Goal: Information Seeking & Learning: Learn about a topic

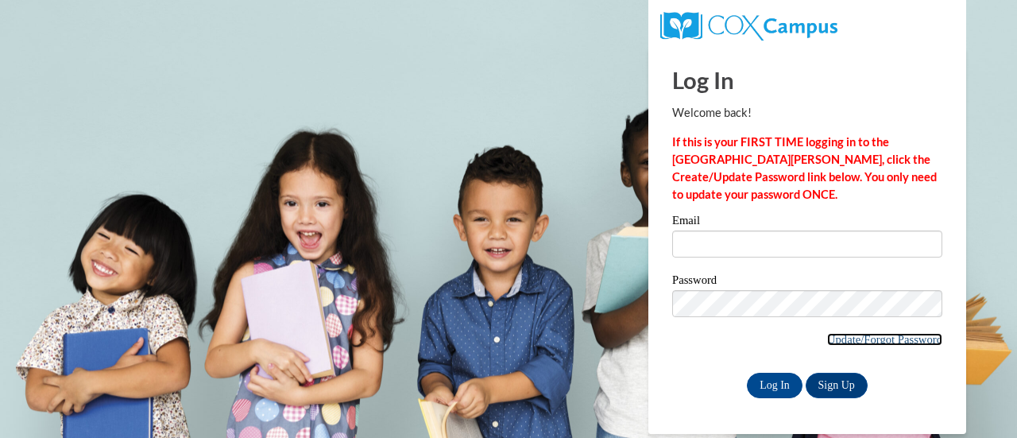
click at [877, 333] on link "Update/Forgot Password" at bounding box center [884, 339] width 115 height 13
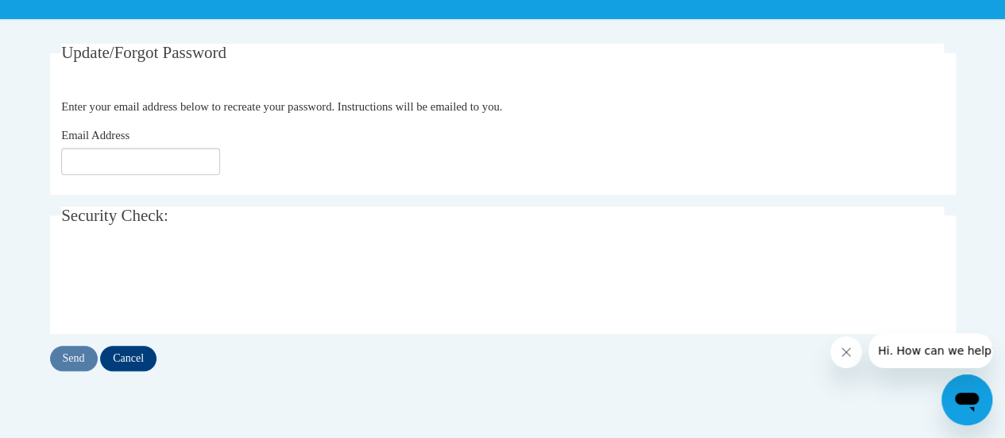
scroll to position [276, 0]
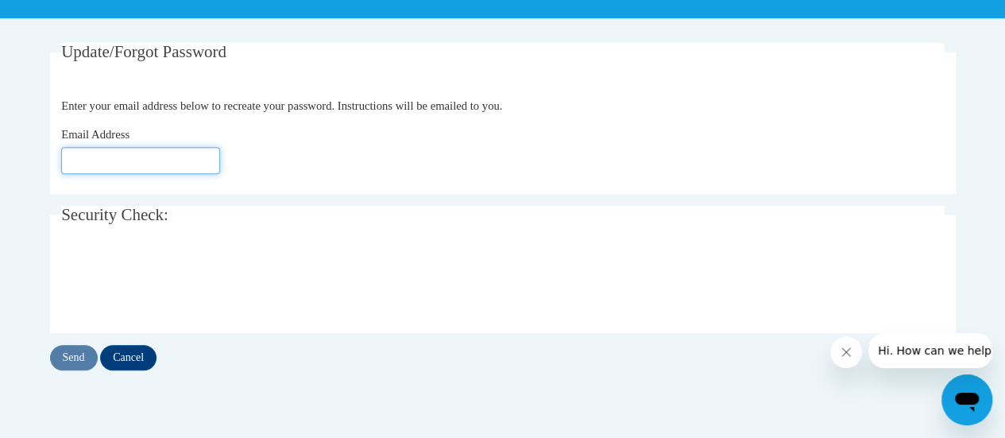
click at [157, 164] on input "Email Address" at bounding box center [140, 160] width 159 height 27
click at [114, 160] on input "kpiper@k12." at bounding box center [140, 160] width 159 height 27
click at [192, 156] on input "kpiper@altoona.k12." at bounding box center [140, 160] width 159 height 27
type input "[EMAIL_ADDRESS][DOMAIN_NAME]"
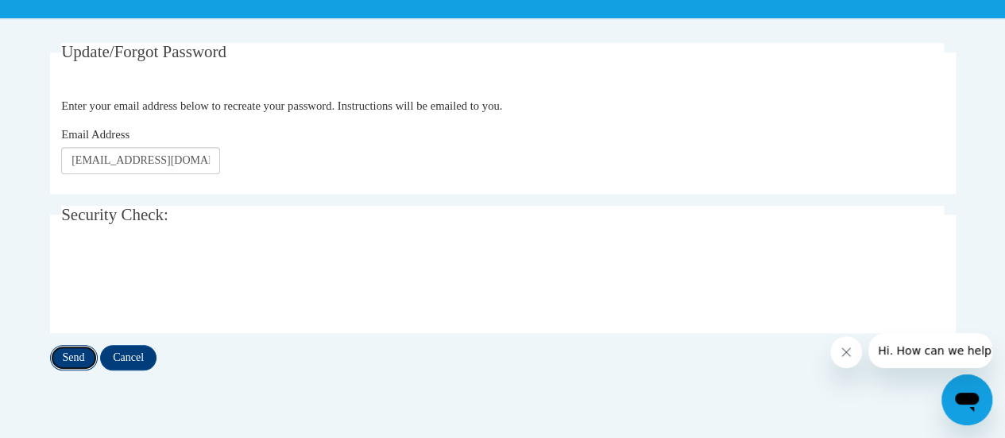
click at [85, 352] on input "Send" at bounding box center [74, 357] width 48 height 25
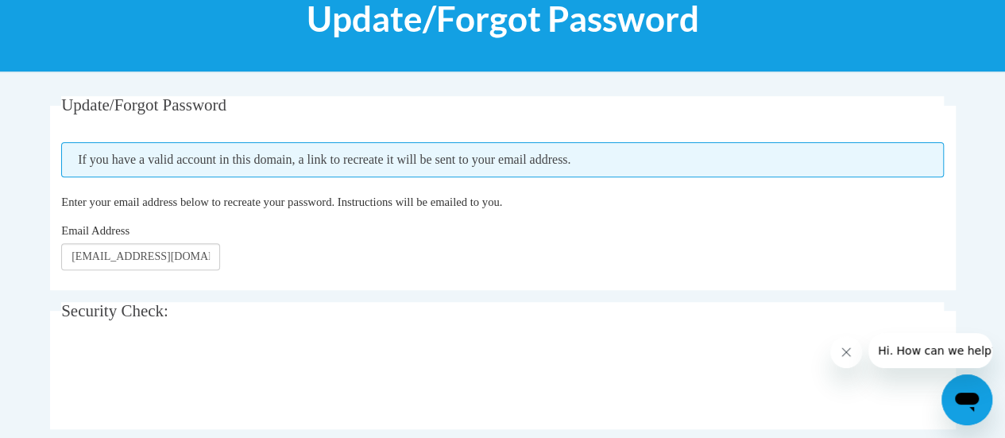
scroll to position [254, 0]
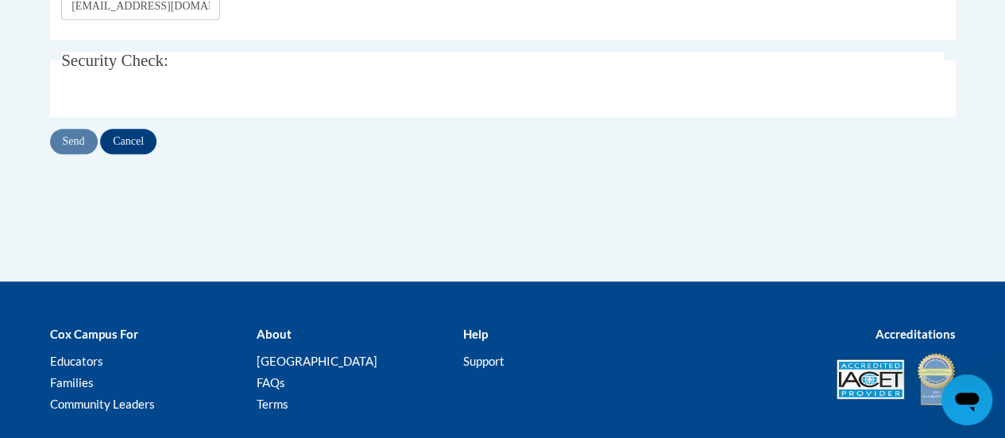
scroll to position [276, 0]
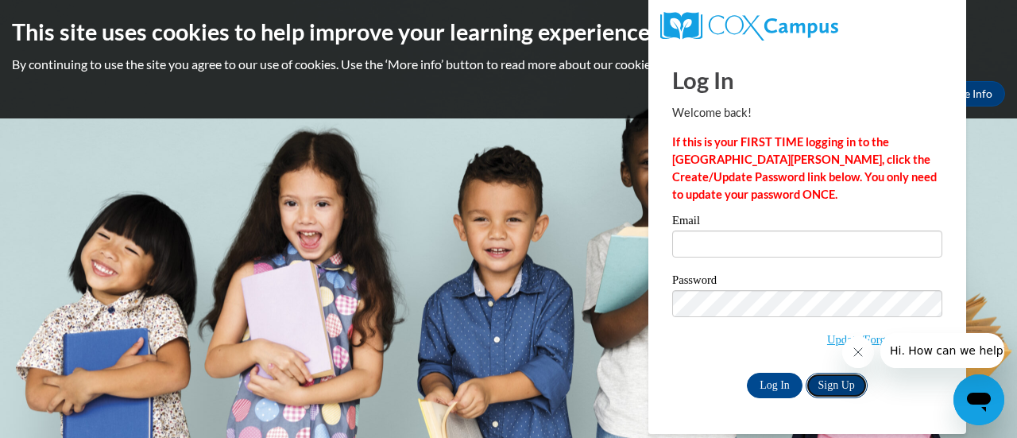
click at [855, 388] on link "Sign Up" at bounding box center [836, 385] width 62 height 25
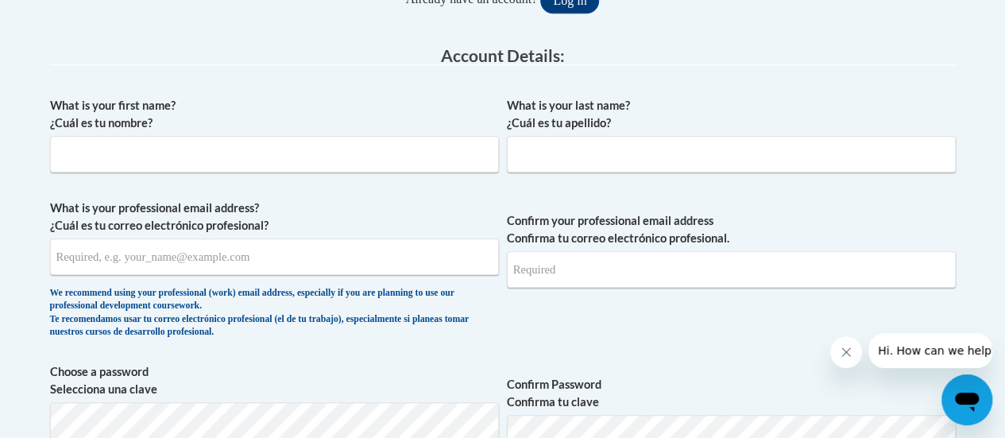
scroll to position [419, 0]
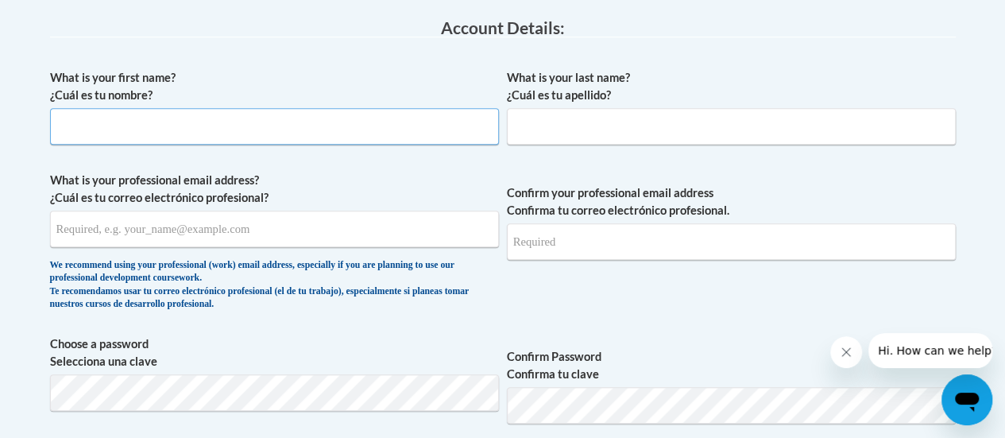
click at [334, 125] on input "What is your first name? ¿Cuál es tu nombre?" at bounding box center [274, 126] width 449 height 37
type input "[PERSON_NAME]"
type input "Piper"
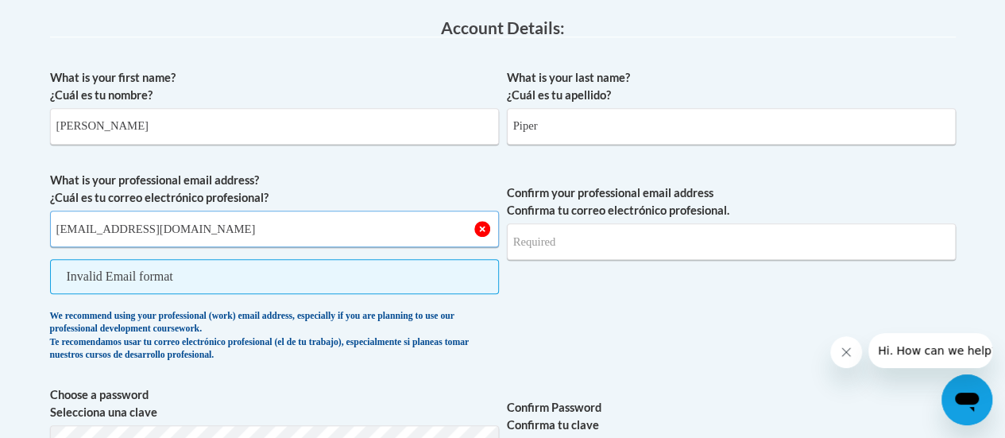
type input "[EMAIL_ADDRESS][DOMAIN_NAME]"
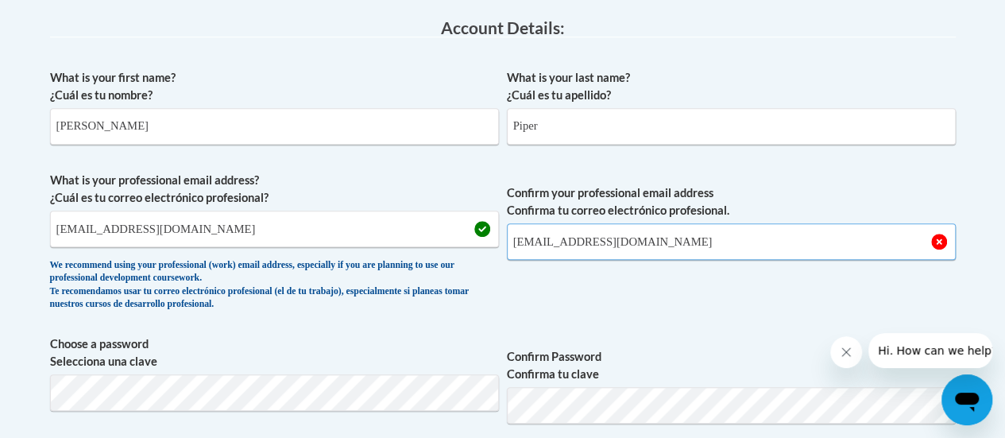
type input "[EMAIL_ADDRESS][DOMAIN_NAME]"
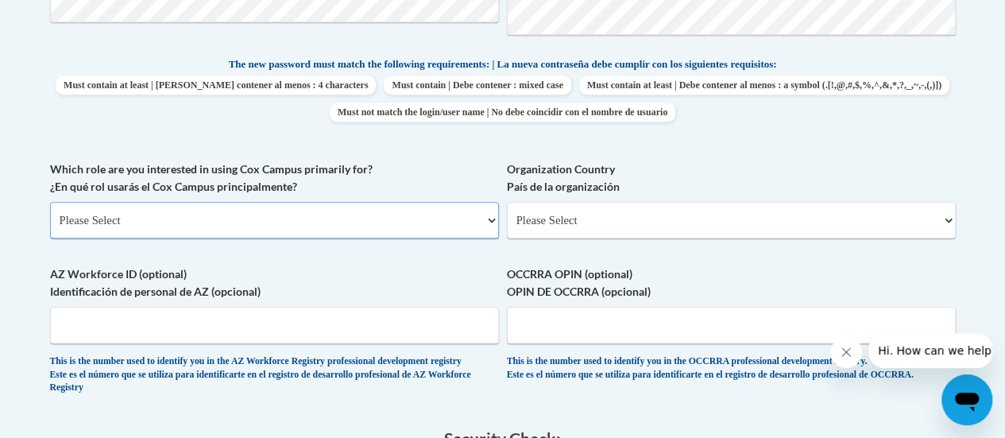
click at [396, 218] on select "Please Select College/University | Colegio/Universidad Community/Nonprofit Part…" at bounding box center [274, 220] width 449 height 37
select select "fbf2d438-af2f-41f8-98f1-81c410e29de3"
click at [50, 202] on select "Please Select College/University | Colegio/Universidad Community/Nonprofit Part…" at bounding box center [274, 220] width 449 height 37
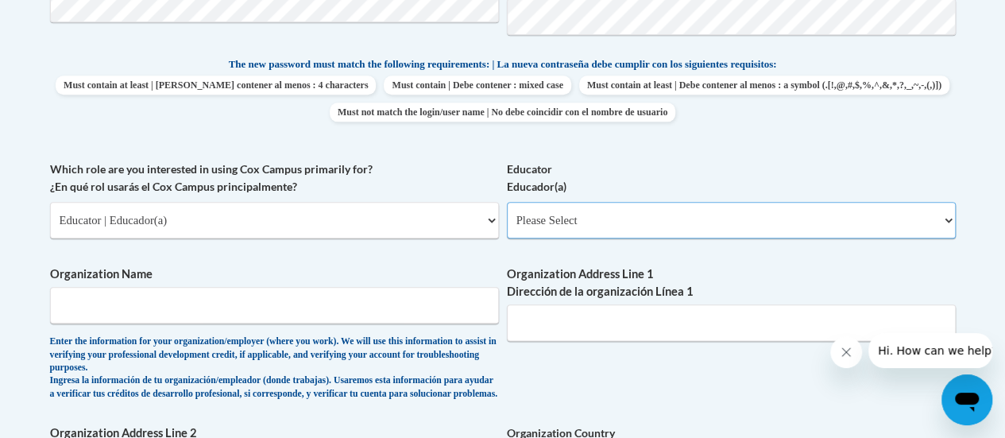
click at [581, 220] on select "Please Select Early Learning/Daycare Teacher/Family Home Care Provider | Maestr…" at bounding box center [731, 220] width 449 height 37
select select "8e40623d-54d0-45cd-9f92-5df65cd3f8cf"
click at [507, 202] on select "Please Select Early Learning/Daycare Teacher/Family Home Care Provider | Maestr…" at bounding box center [731, 220] width 449 height 37
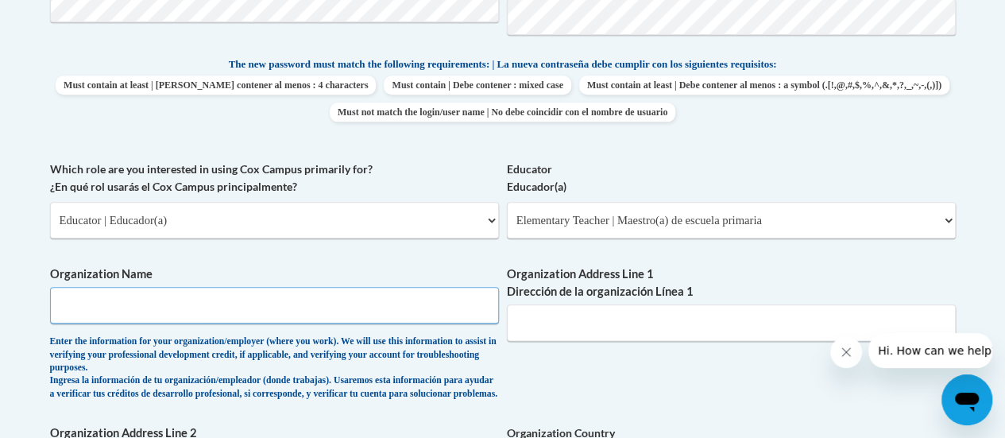
click at [425, 311] on input "Organization Name" at bounding box center [274, 305] width 449 height 37
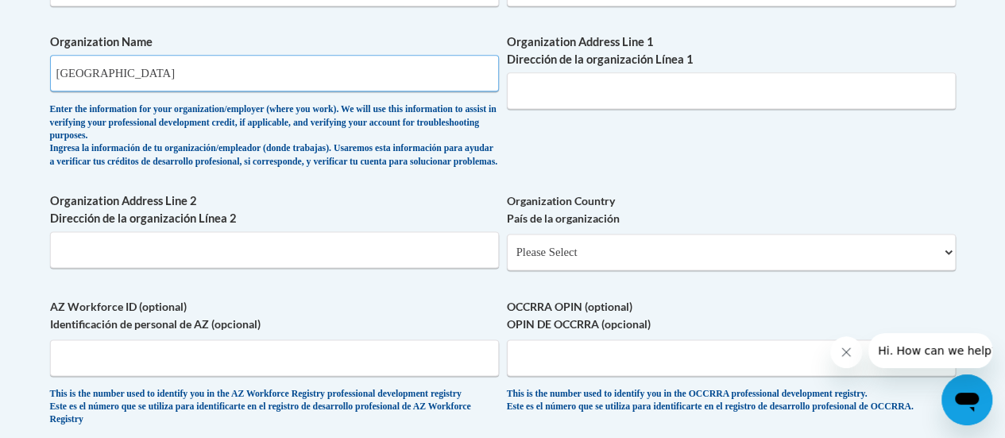
scroll to position [1050, 0]
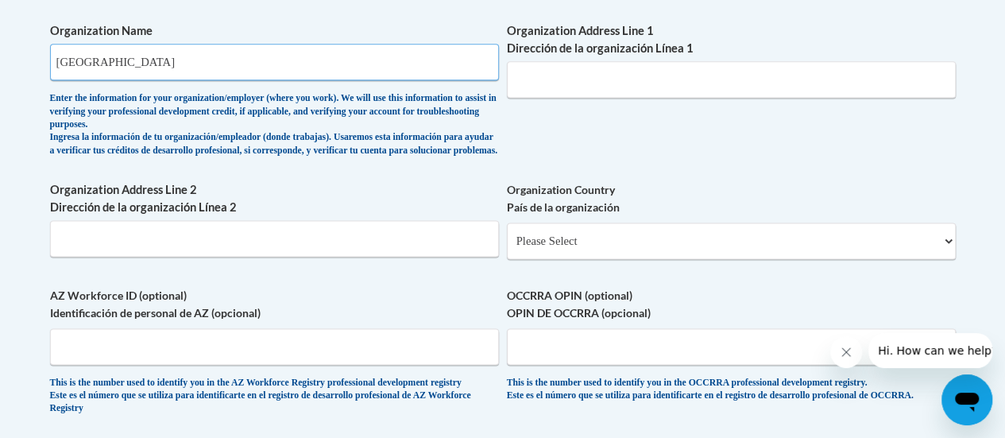
type input "Altoona School District"
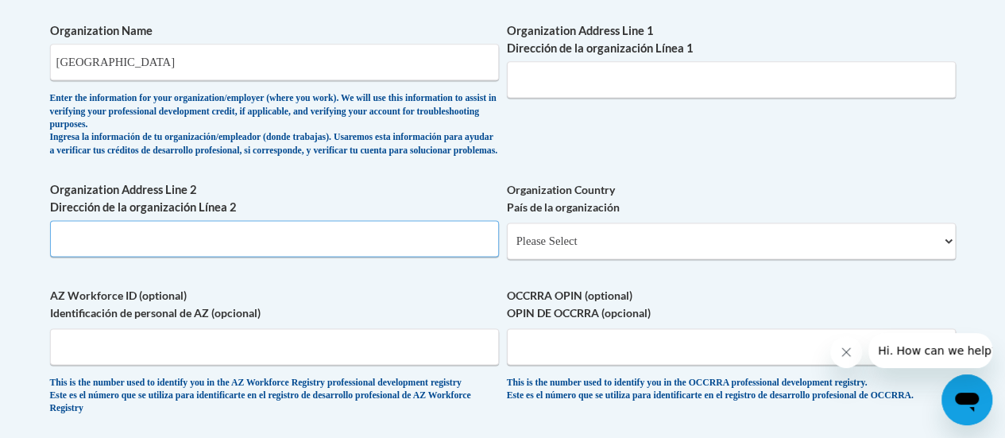
click at [411, 257] on input "Organization Address Line 2 Dirección de la organización Línea 2" at bounding box center [274, 238] width 449 height 37
type input "157 Bartlett Ave"
click at [95, 255] on input "157 Bartlett Ave" at bounding box center [274, 238] width 449 height 37
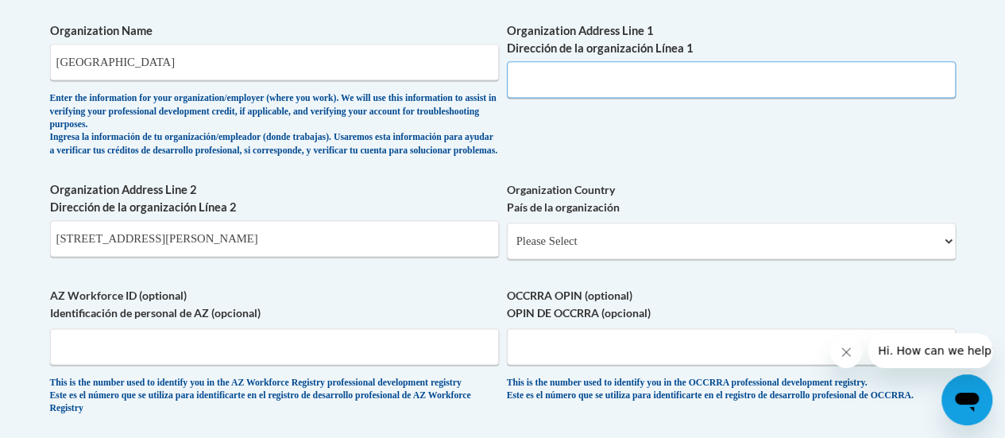
type input "157 Bartlett Ave"
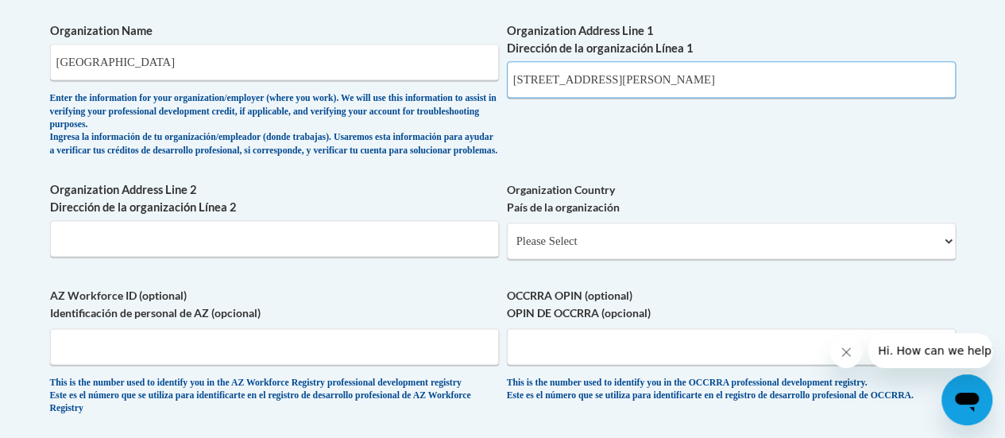
type input "157 Bartlett Ave"
click at [893, 258] on select "Please Select United States | Estados Unidos Outside of the United States | Fue…" at bounding box center [731, 240] width 449 height 37
select select "ad49bcad-a171-4b2e-b99c-48b446064914"
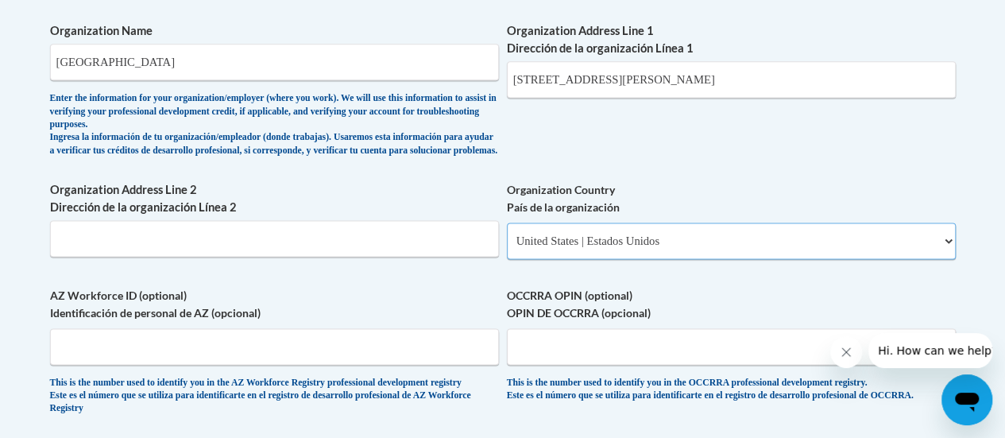
click at [507, 235] on select "Please Select United States | Estados Unidos Outside of the United States | Fue…" at bounding box center [731, 240] width 449 height 37
select select
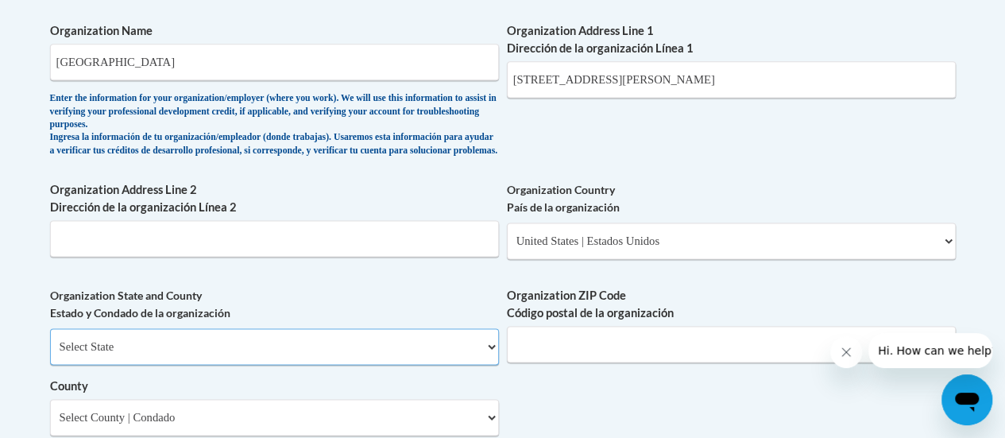
click at [429, 365] on select "Select State Alabama Alaska Arizona Arkansas California Colorado Connecticut De…" at bounding box center [274, 346] width 449 height 37
select select "Wisconsin"
click at [50, 340] on select "Select State Alabama Alaska Arizona Arkansas California Colorado Connecticut De…" at bounding box center [274, 346] width 449 height 37
click at [537, 351] on input "Organization ZIP Code Código postal de la organización" at bounding box center [731, 344] width 449 height 37
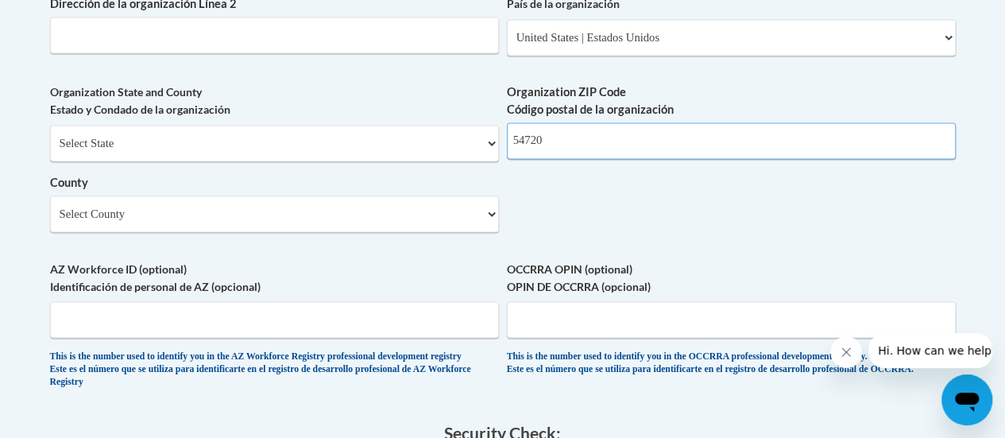
scroll to position [1293, 0]
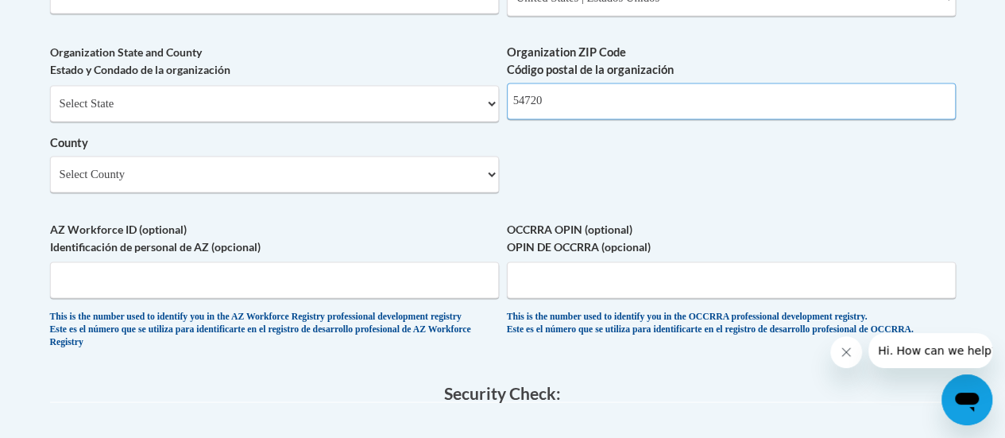
type input "54720"
click at [442, 188] on select "Select County Adams Ashland Barron Bayfield Brown Buffalo Burnett Calumet Chipp…" at bounding box center [274, 174] width 449 height 37
select select "Eau Claire"
click at [50, 168] on select "Select County Adams Ashland Barron Bayfield Brown Buffalo Burnett Calumet Chipp…" at bounding box center [274, 174] width 449 height 37
click at [320, 298] on input "AZ Workforce ID (optional) Identificación de personal de AZ (opcional)" at bounding box center [274, 279] width 449 height 37
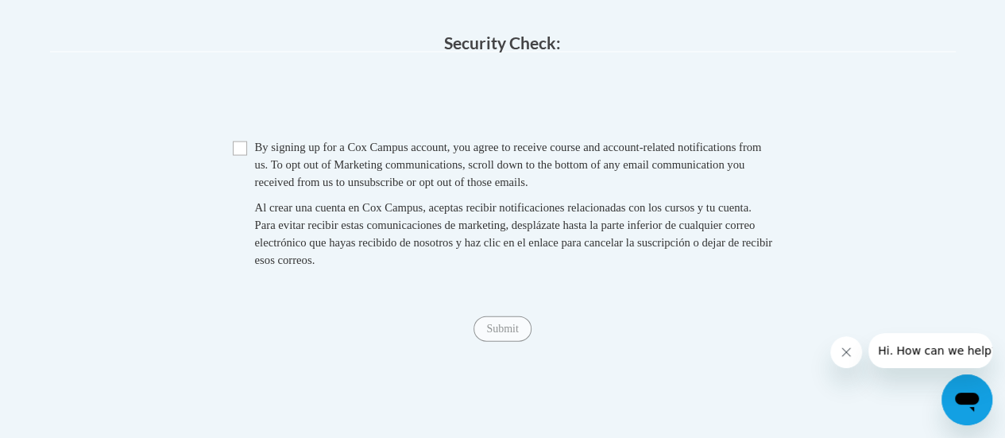
scroll to position [1636, 0]
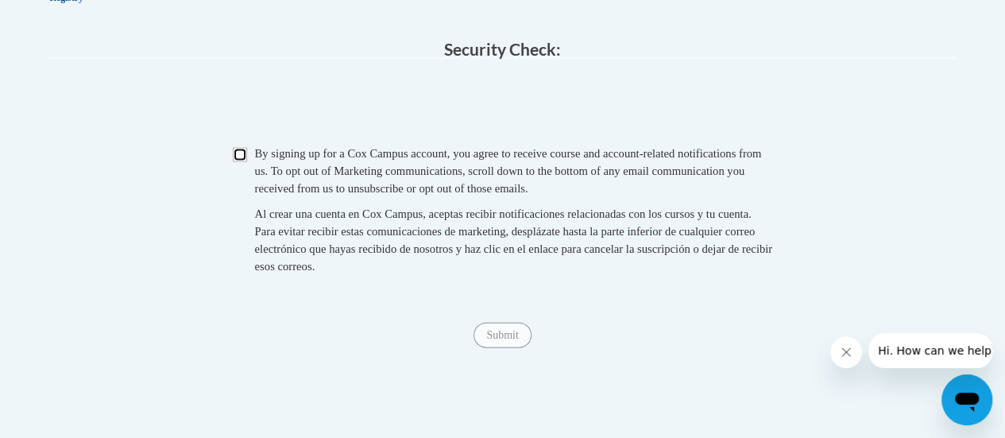
click at [240, 162] on input "Checkbox" at bounding box center [240, 155] width 14 height 14
checkbox input "true"
click at [505, 348] on input "Submit" at bounding box center [501, 334] width 57 height 25
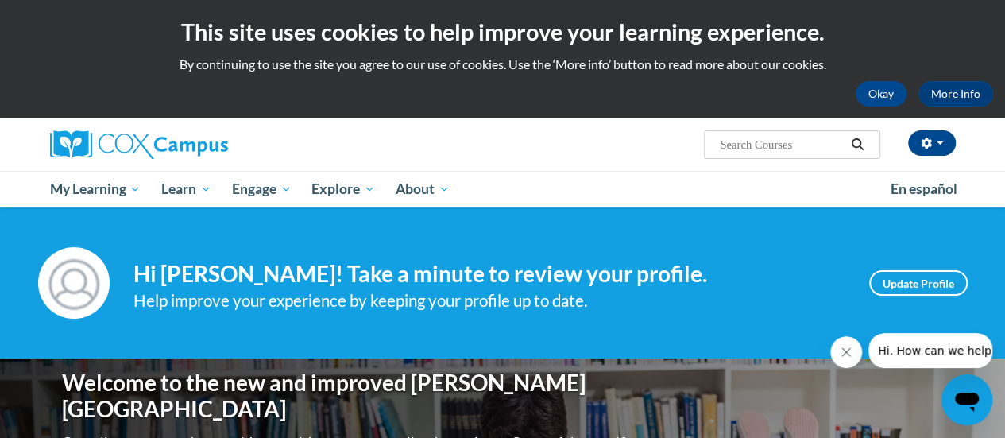
click at [751, 149] on input "Search..." at bounding box center [781, 144] width 127 height 19
type input "oral literacy"
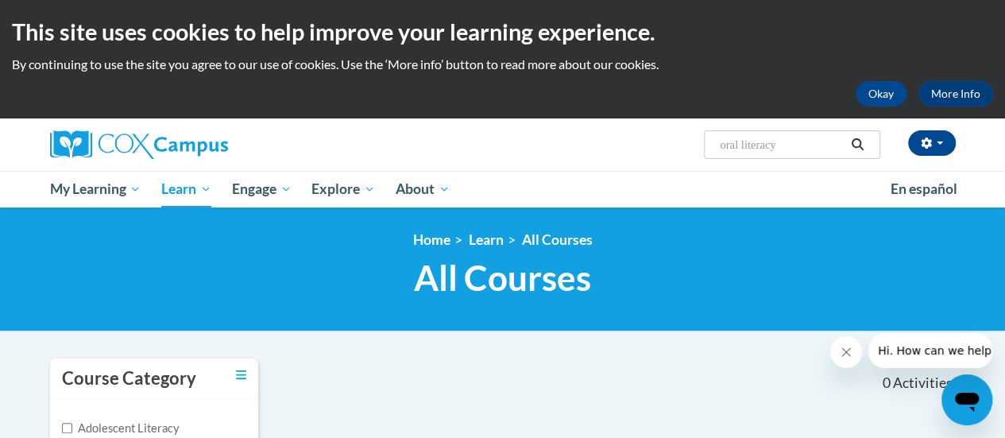
click at [761, 149] on input "oral literacy" at bounding box center [781, 144] width 127 height 19
type input "oral language"
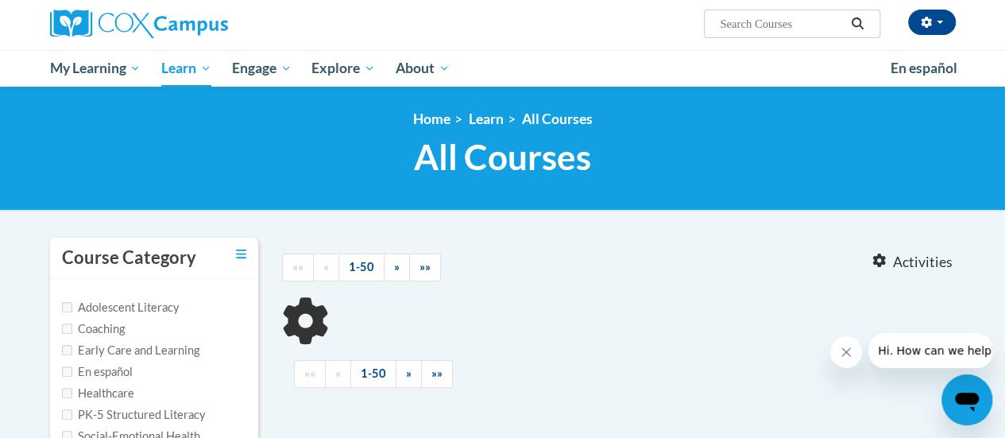
type input "oral language"
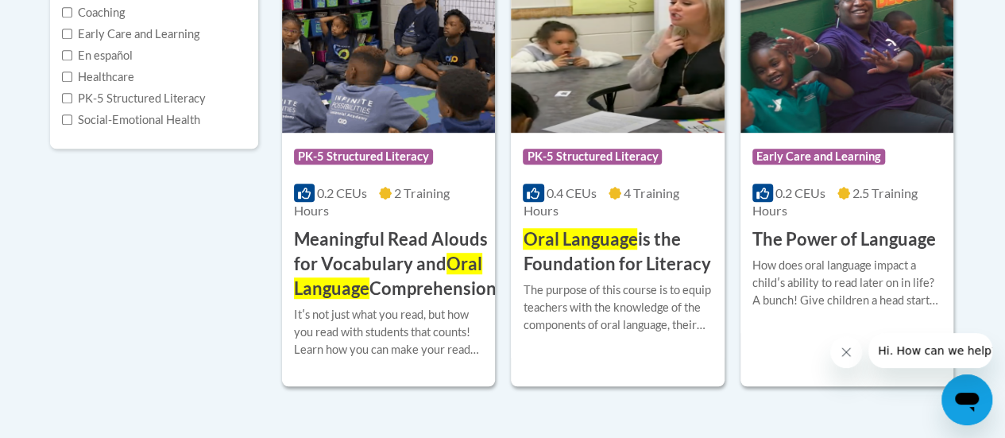
scroll to position [452, 0]
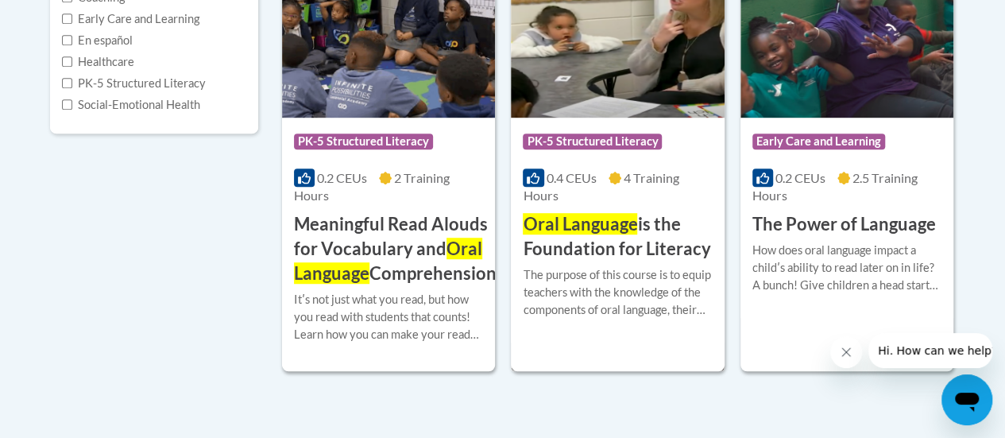
click at [619, 233] on span "Oral Language" at bounding box center [580, 223] width 114 height 21
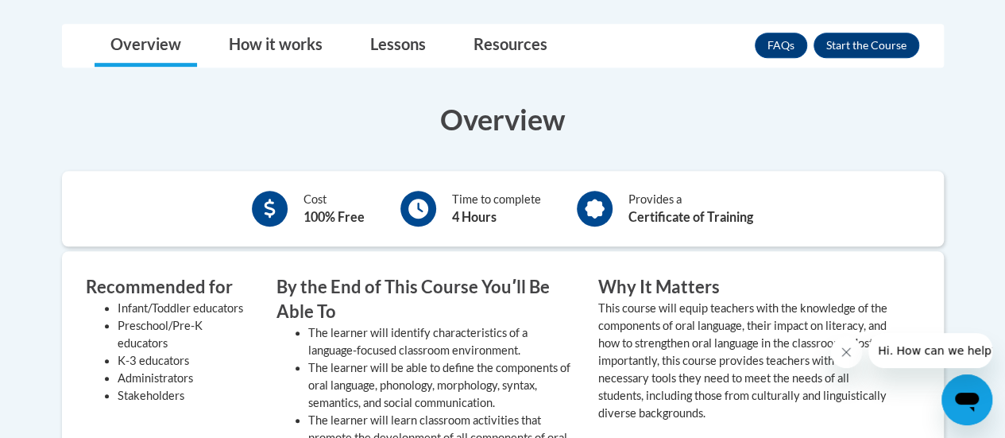
scroll to position [353, 0]
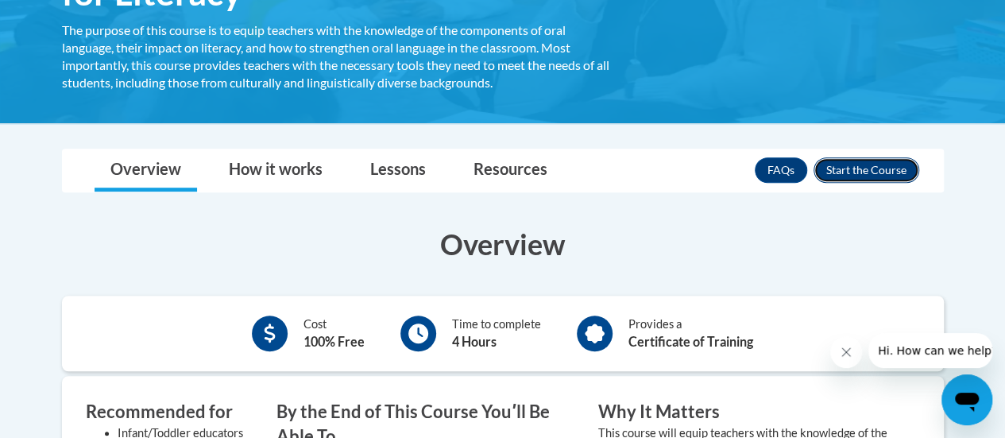
click at [865, 169] on button "Enroll" at bounding box center [866, 169] width 106 height 25
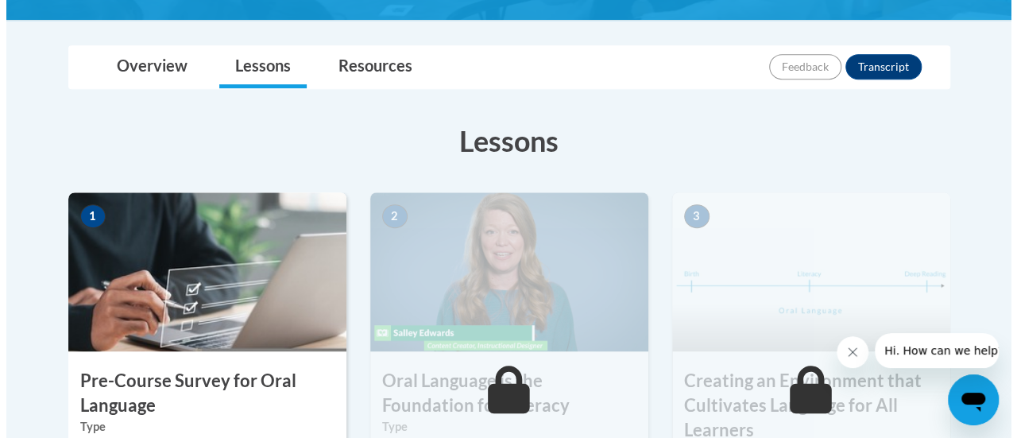
scroll to position [532, 0]
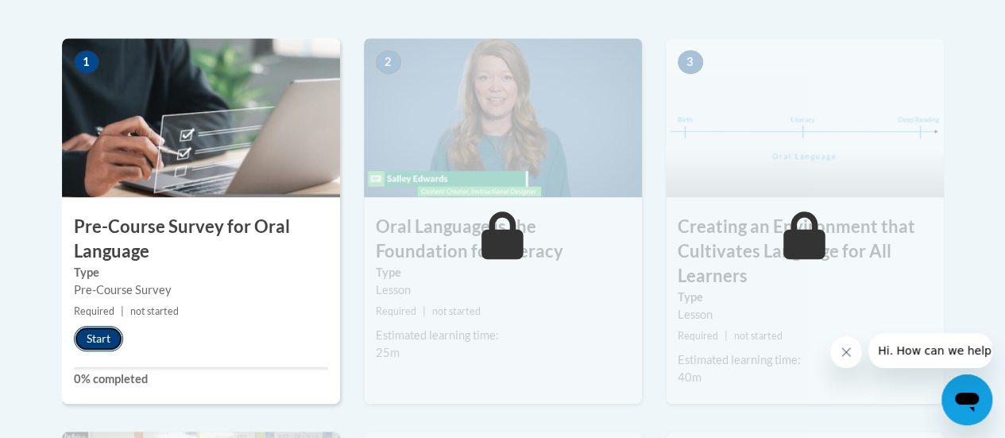
click at [98, 335] on button "Start" at bounding box center [98, 338] width 49 height 25
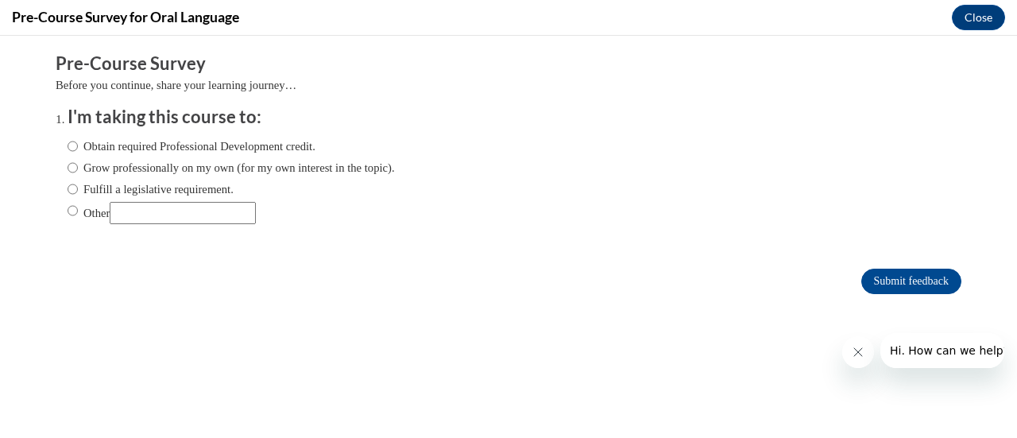
scroll to position [0, 0]
click at [377, 166] on label "Grow professionally on my own (for my own interest in the topic)." at bounding box center [231, 167] width 327 height 17
click at [78, 166] on input "Grow professionally on my own (for my own interest in the topic)." at bounding box center [73, 167] width 10 height 17
radio input "true"
click at [191, 190] on label "Fulfill a legislative requirement." at bounding box center [151, 188] width 166 height 17
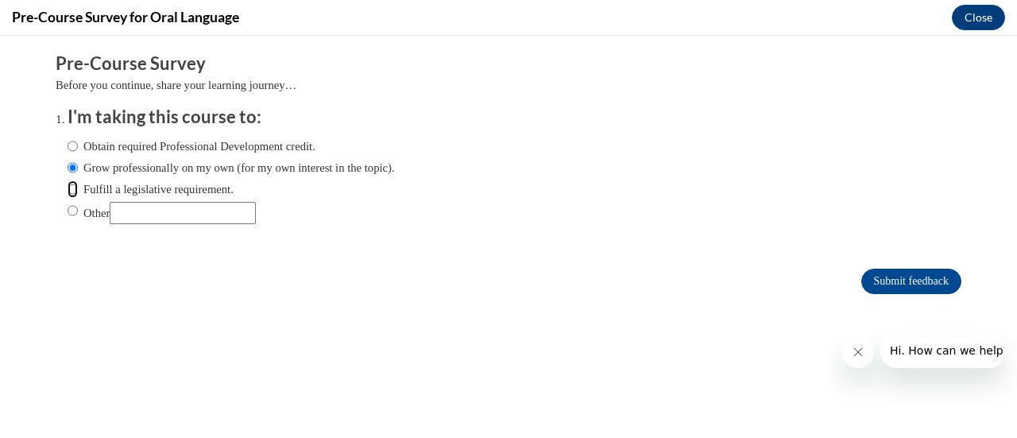
click at [78, 190] on input "Fulfill a legislative requirement." at bounding box center [73, 188] width 10 height 17
radio input "true"
click at [923, 276] on input "Submit feedback" at bounding box center [911, 280] width 100 height 25
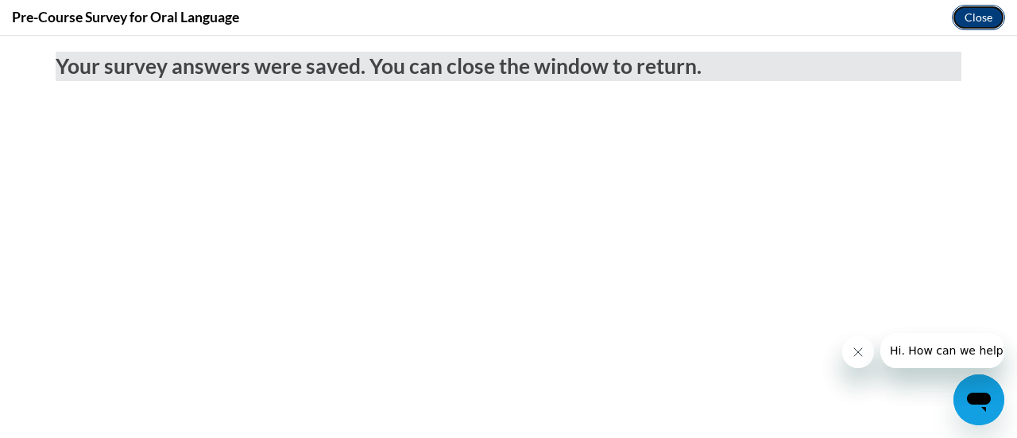
click at [971, 12] on button "Close" at bounding box center [978, 17] width 53 height 25
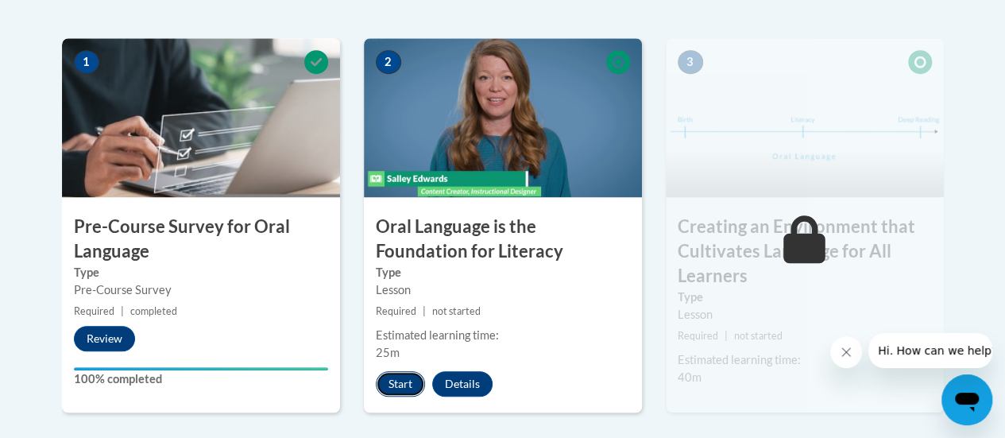
click at [408, 380] on button "Start" at bounding box center [400, 383] width 49 height 25
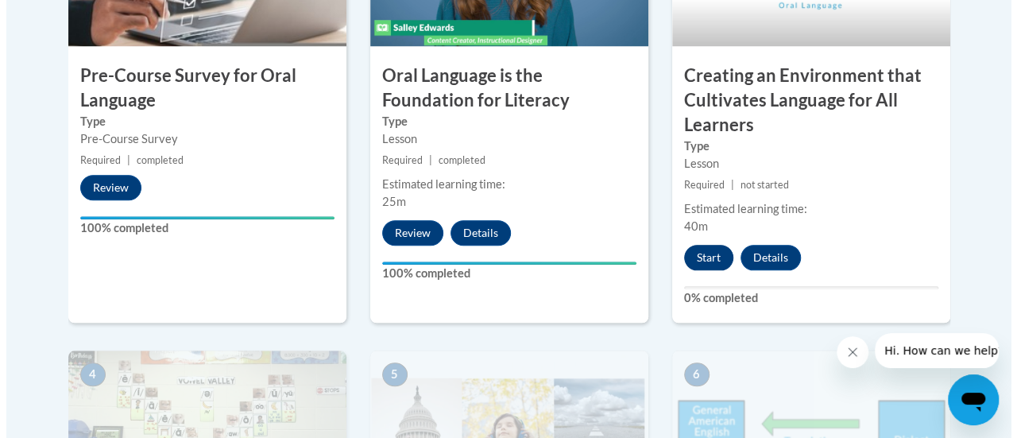
scroll to position [688, 0]
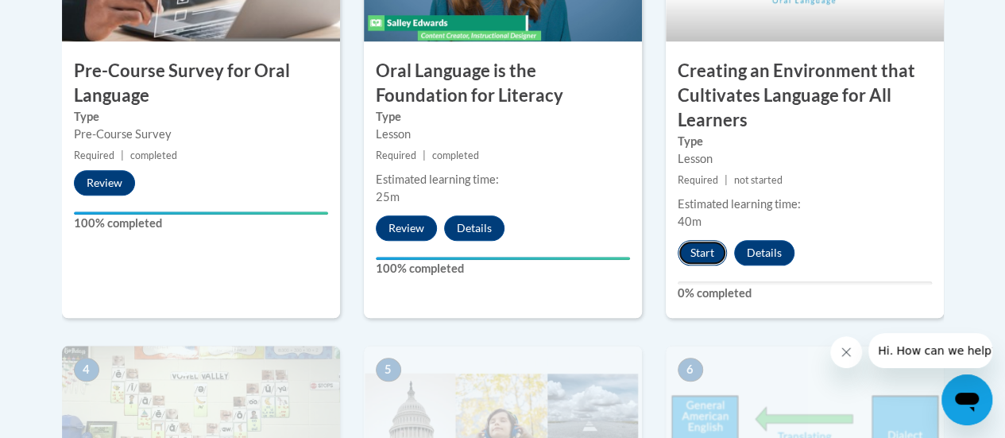
click at [712, 260] on button "Start" at bounding box center [701, 252] width 49 height 25
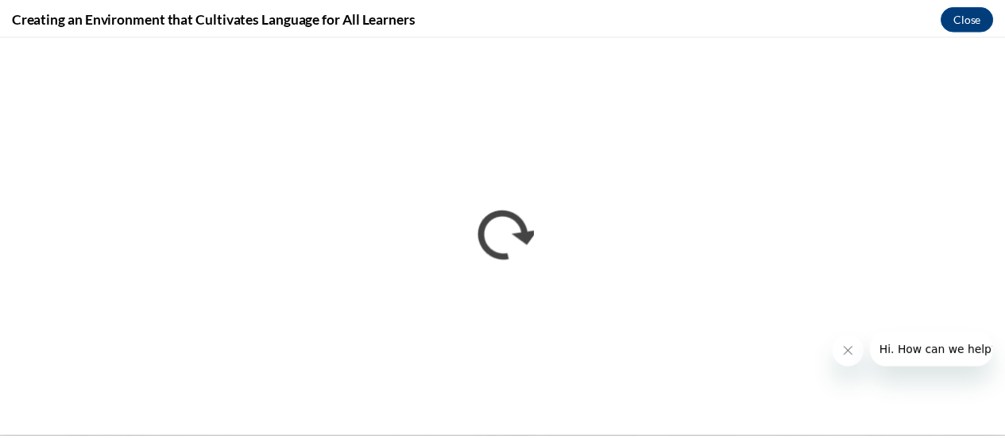
scroll to position [0, 0]
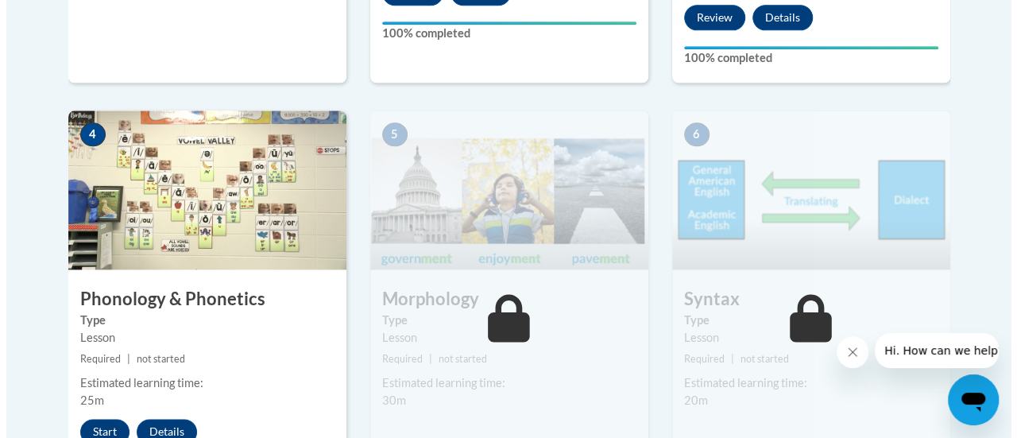
scroll to position [953, 0]
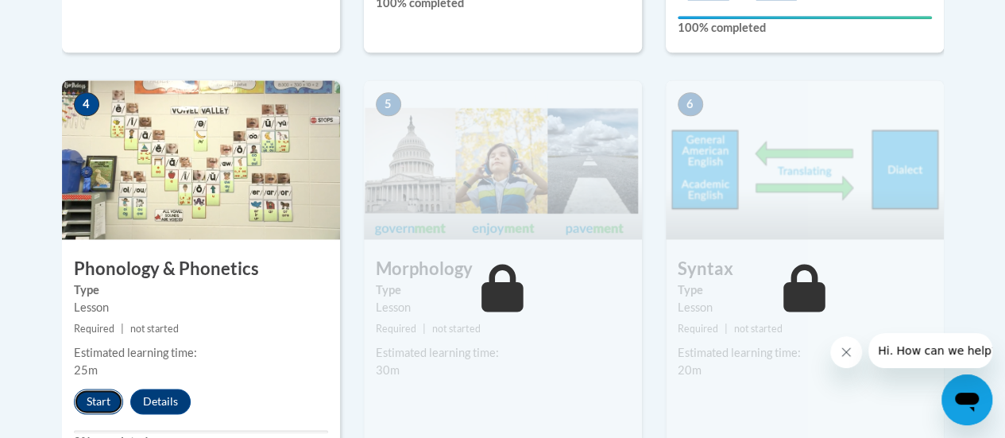
click at [97, 391] on button "Start" at bounding box center [98, 400] width 49 height 25
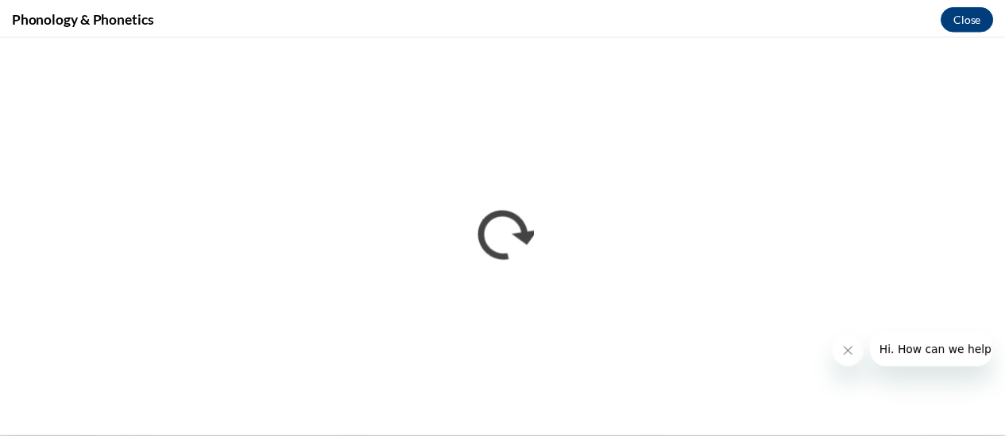
scroll to position [0, 0]
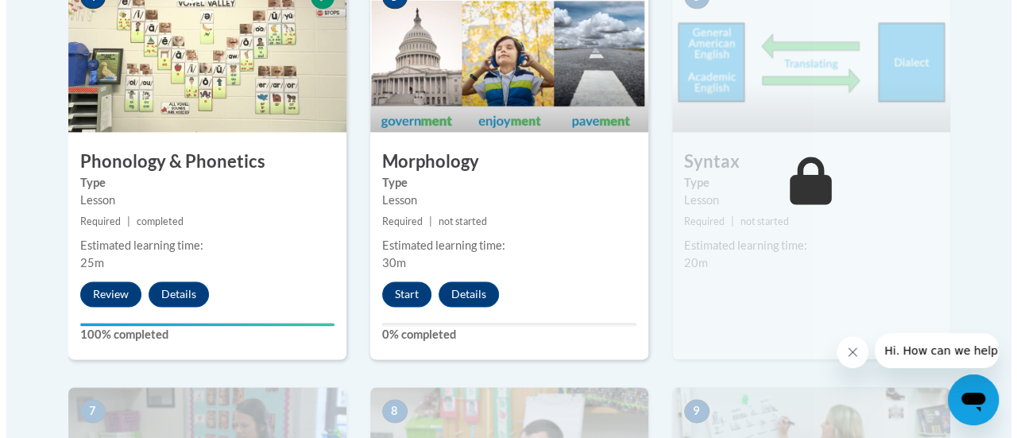
scroll to position [1063, 0]
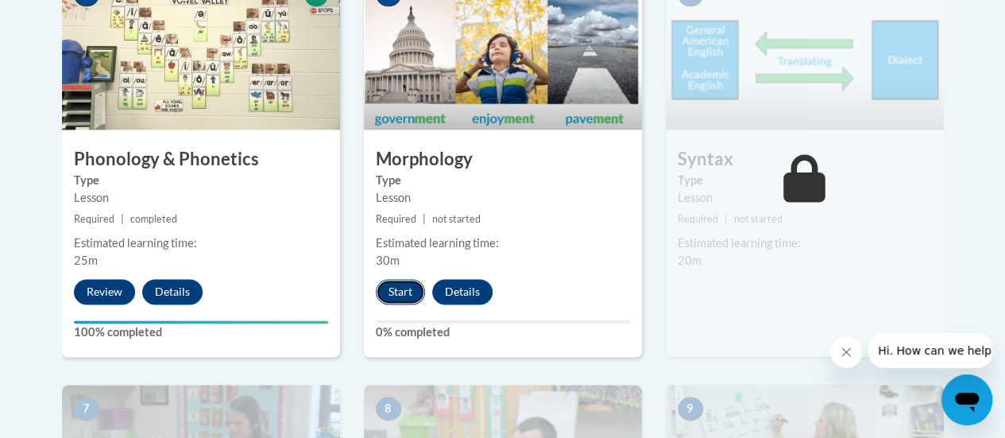
click at [408, 294] on button "Start" at bounding box center [400, 291] width 49 height 25
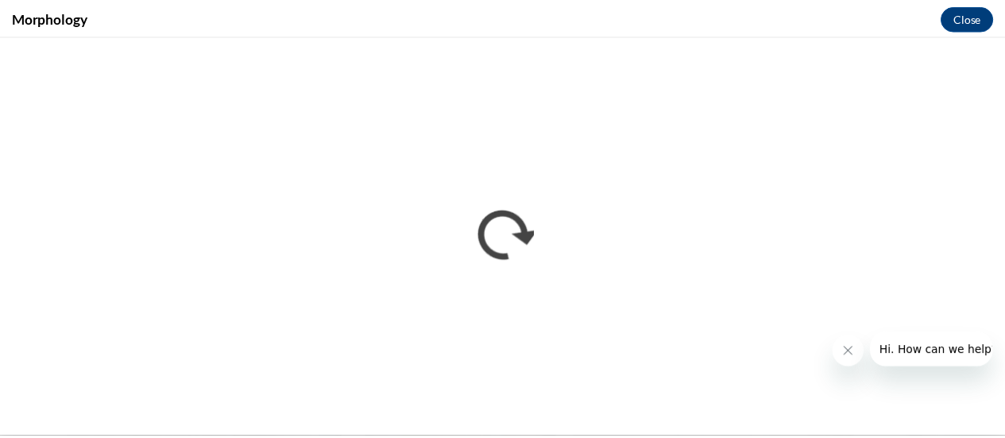
scroll to position [0, 0]
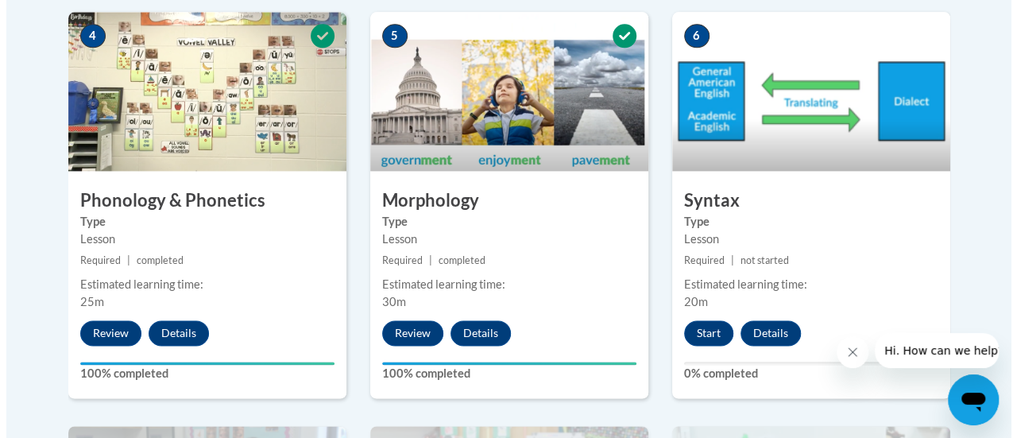
scroll to position [1023, 0]
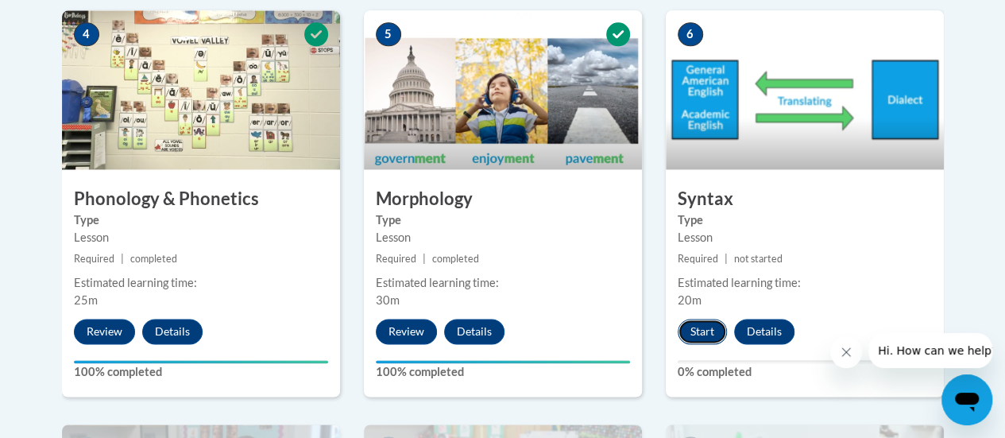
click at [709, 331] on button "Start" at bounding box center [701, 330] width 49 height 25
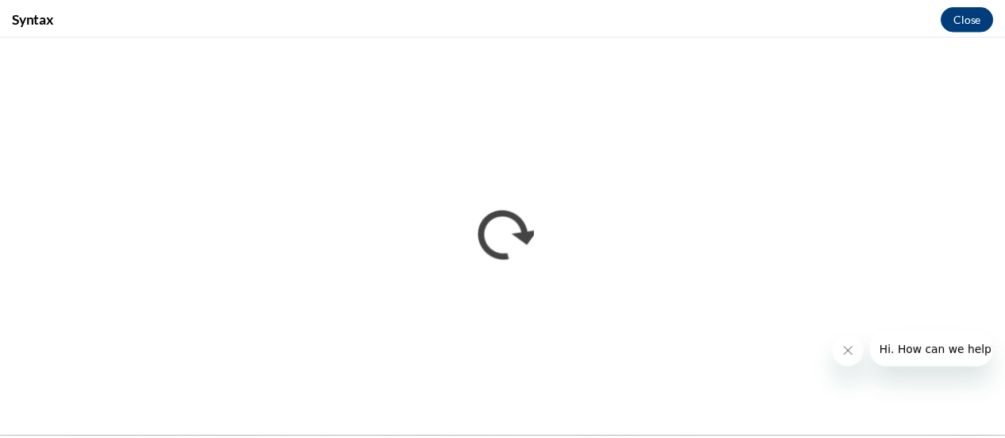
scroll to position [0, 0]
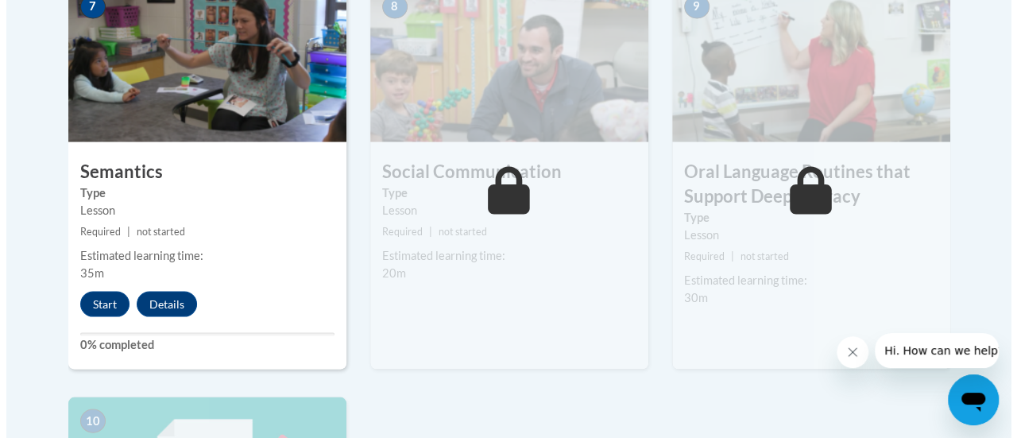
scroll to position [1464, 0]
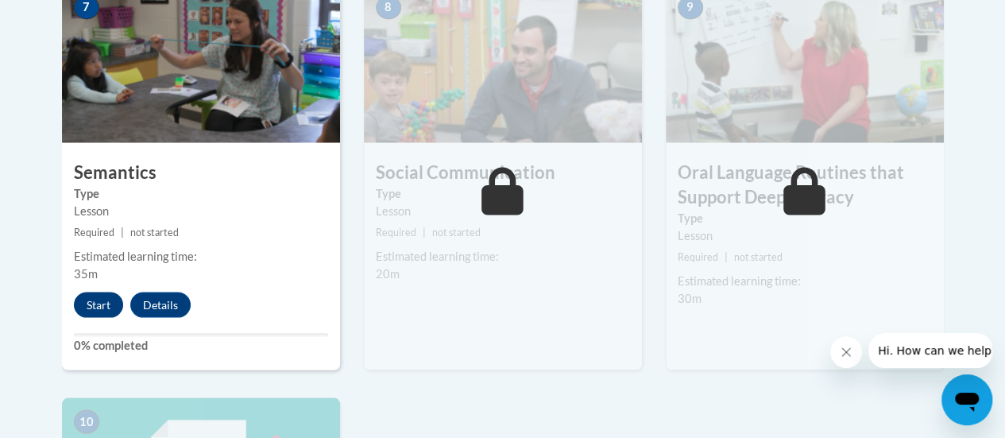
click at [90, 295] on button "Start" at bounding box center [98, 303] width 49 height 25
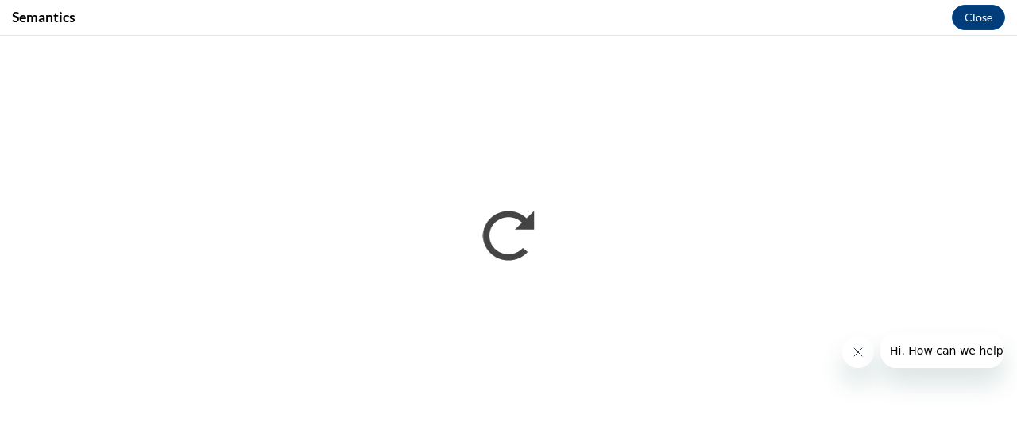
scroll to position [0, 0]
click at [991, 353] on span "Hi. How can we help?" at bounding box center [948, 350] width 119 height 13
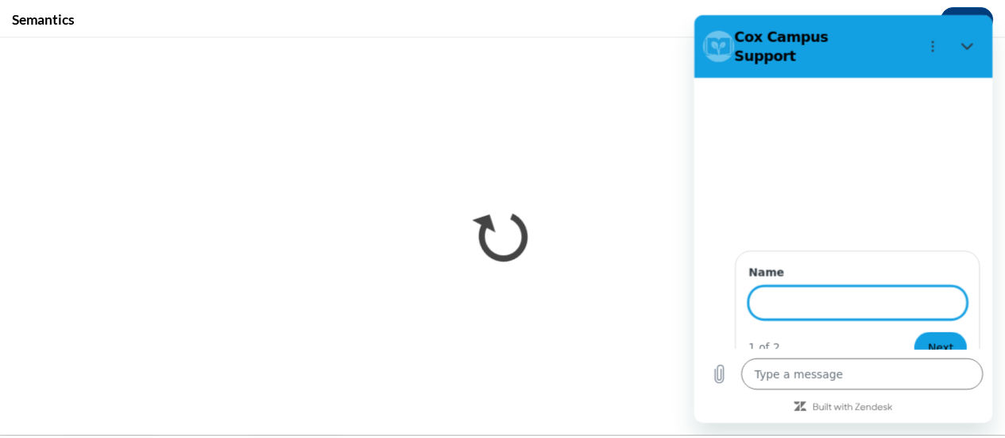
scroll to position [54, 0]
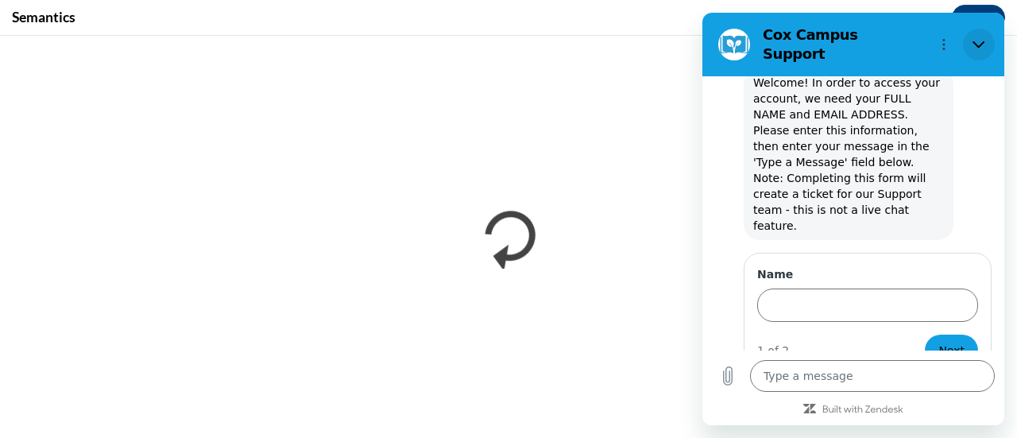
click at [979, 38] on icon "Close" at bounding box center [978, 44] width 13 height 13
type textarea "x"
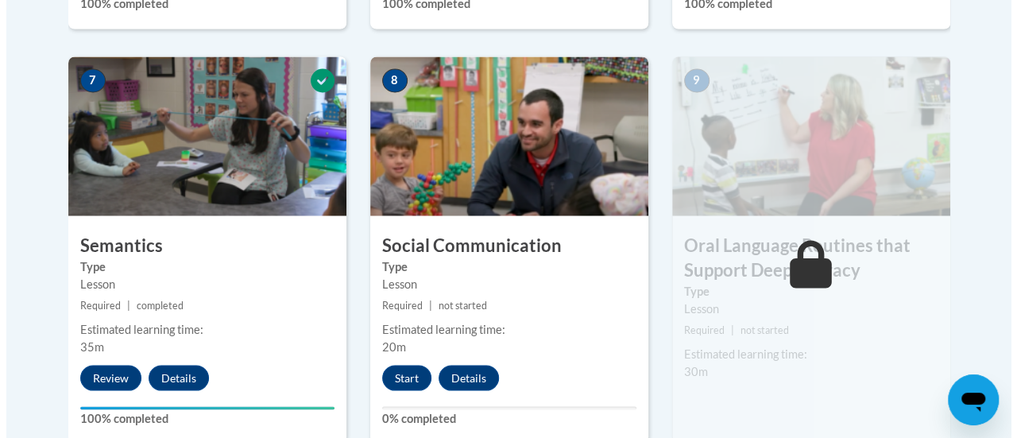
scroll to position [1394, 0]
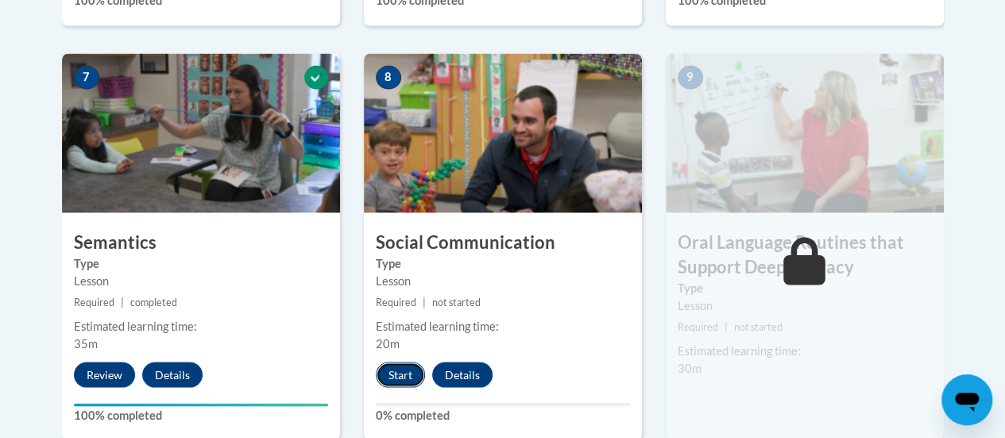
click at [391, 365] on button "Start" at bounding box center [400, 373] width 49 height 25
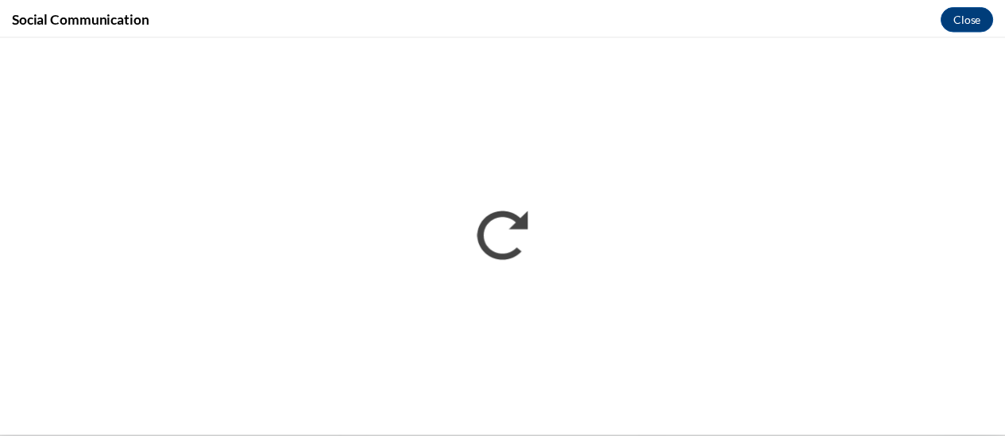
scroll to position [0, 0]
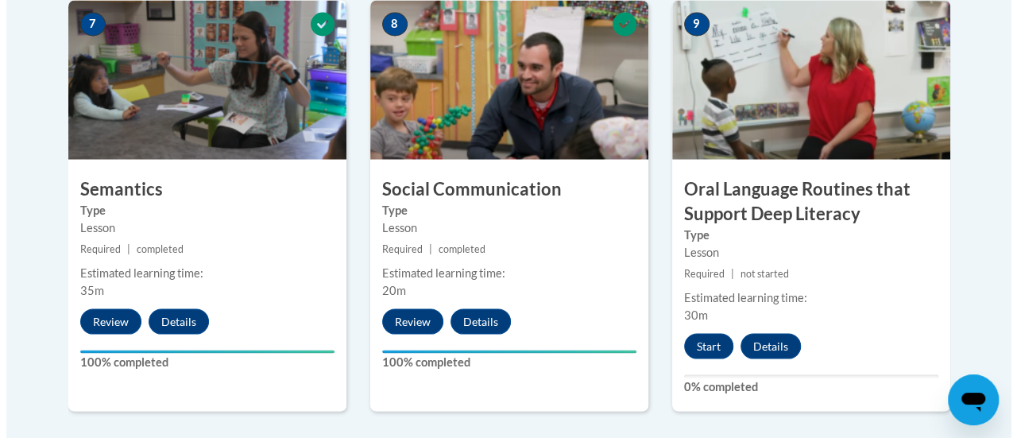
scroll to position [1454, 0]
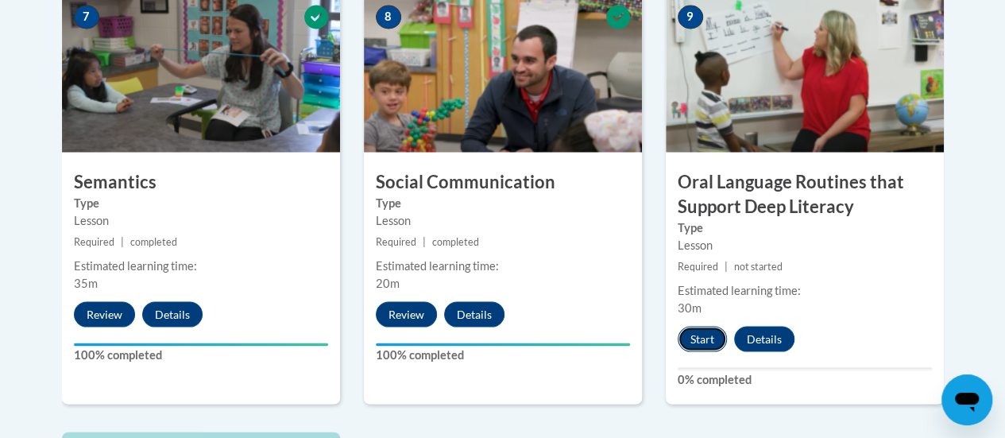
click at [691, 337] on button "Start" at bounding box center [701, 338] width 49 height 25
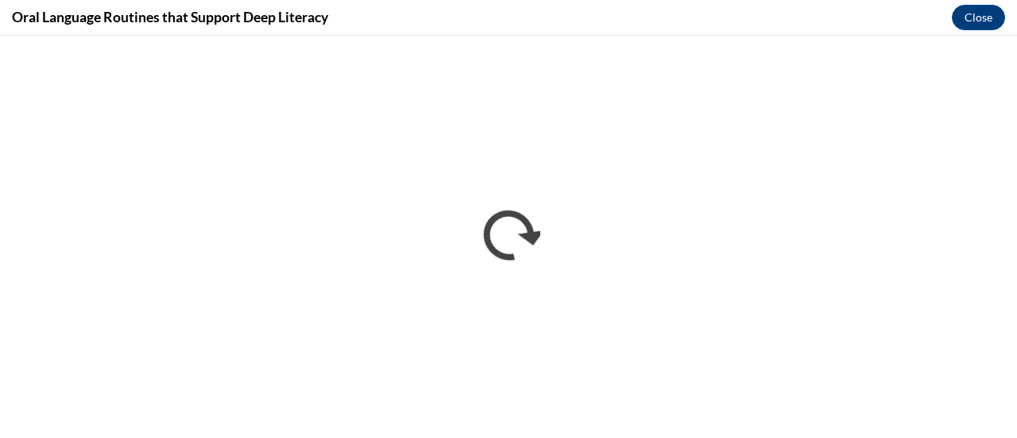
scroll to position [0, 0]
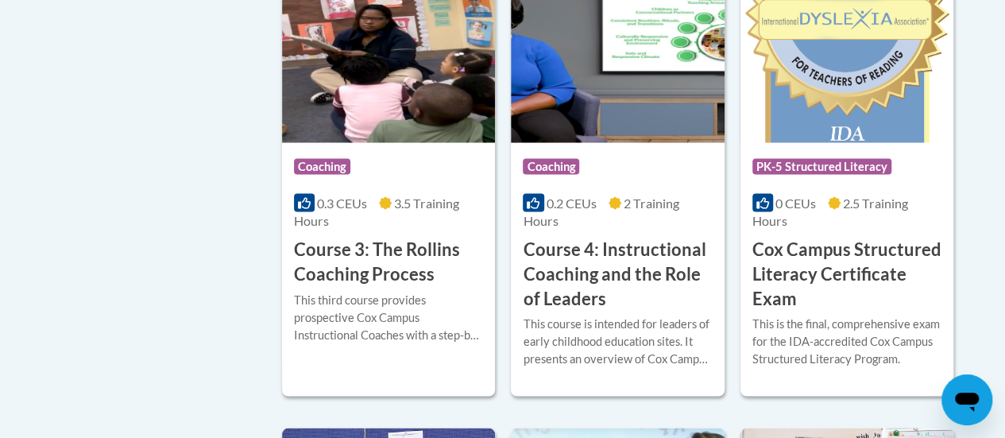
scroll to position [1462, 0]
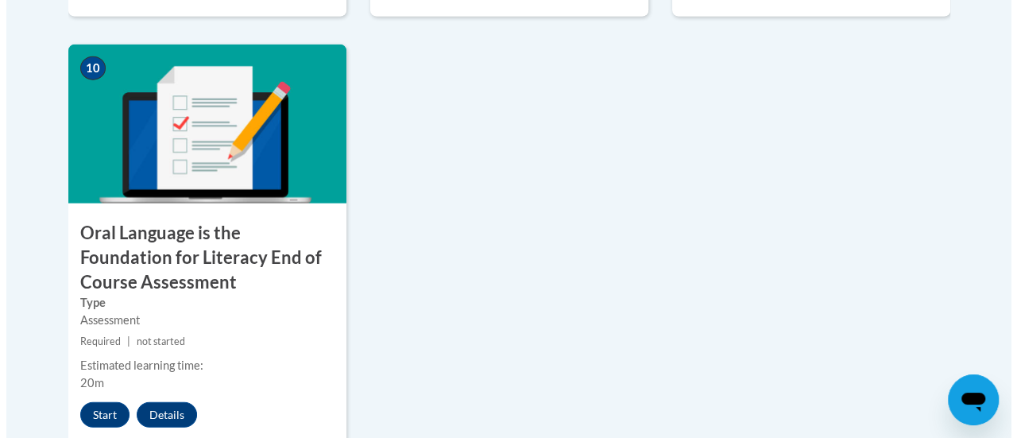
scroll to position [1958, 0]
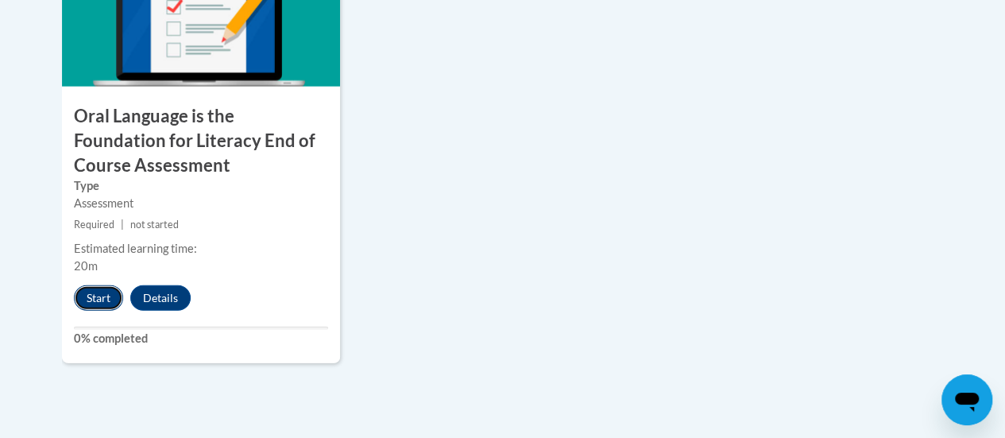
click at [100, 297] on button "Start" at bounding box center [98, 297] width 49 height 25
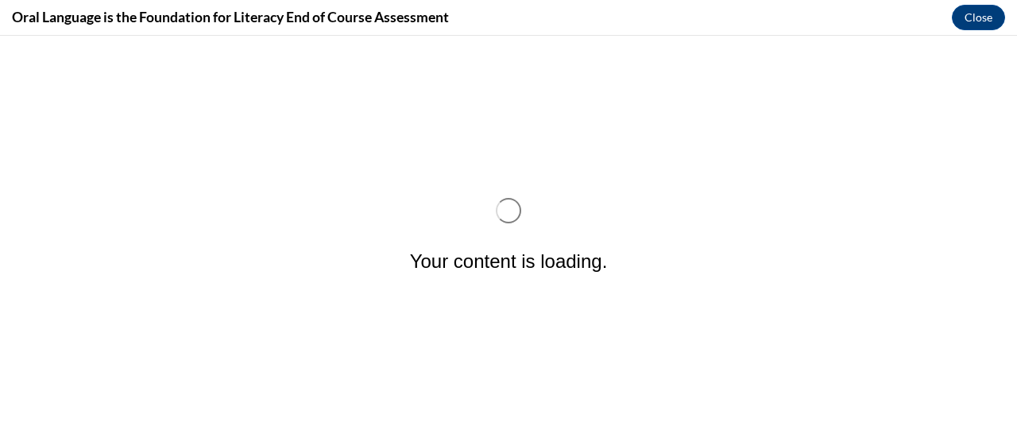
scroll to position [0, 0]
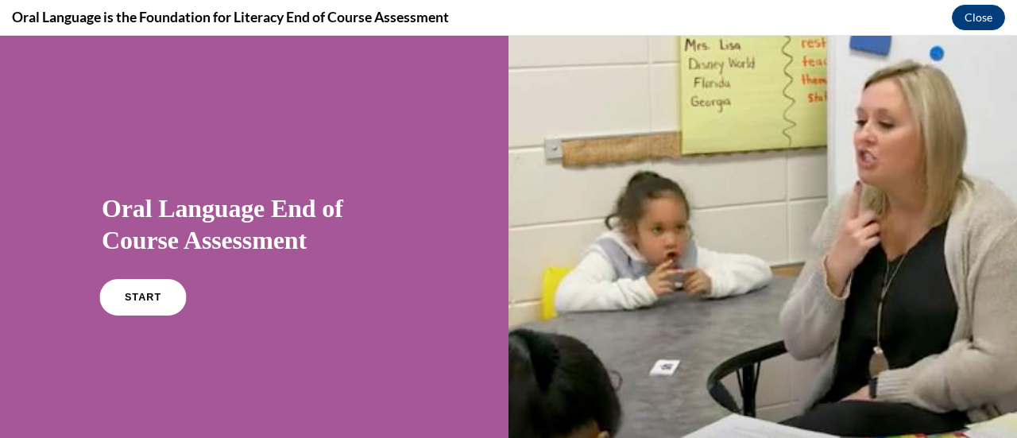
click at [149, 289] on link "START" at bounding box center [142, 297] width 87 height 37
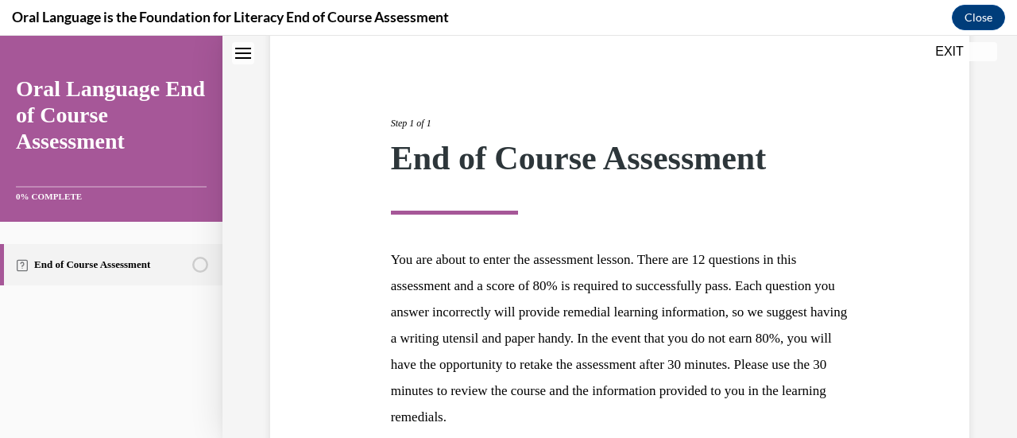
scroll to position [291, 0]
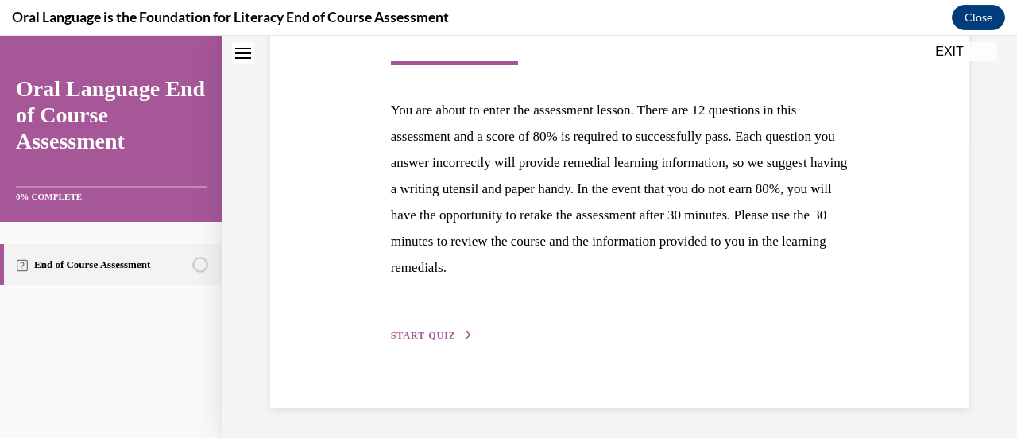
click at [408, 330] on span "START QUIZ" at bounding box center [423, 335] width 65 height 11
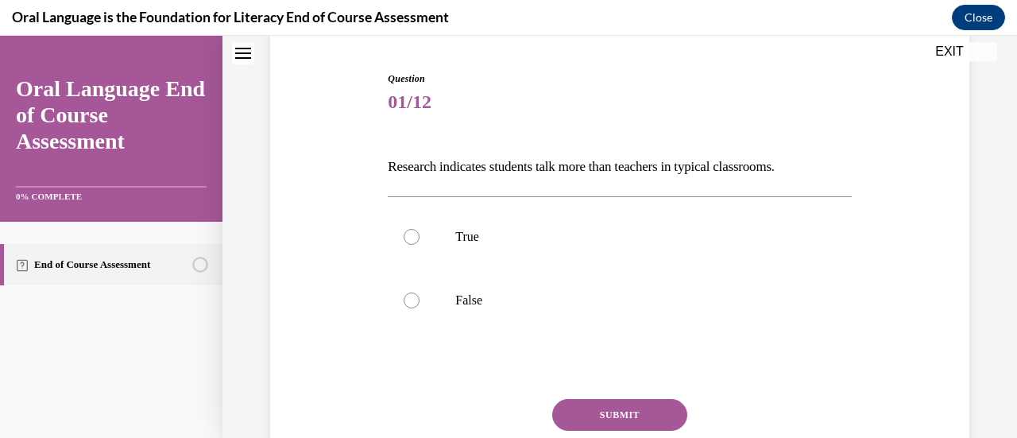
scroll to position [168, 0]
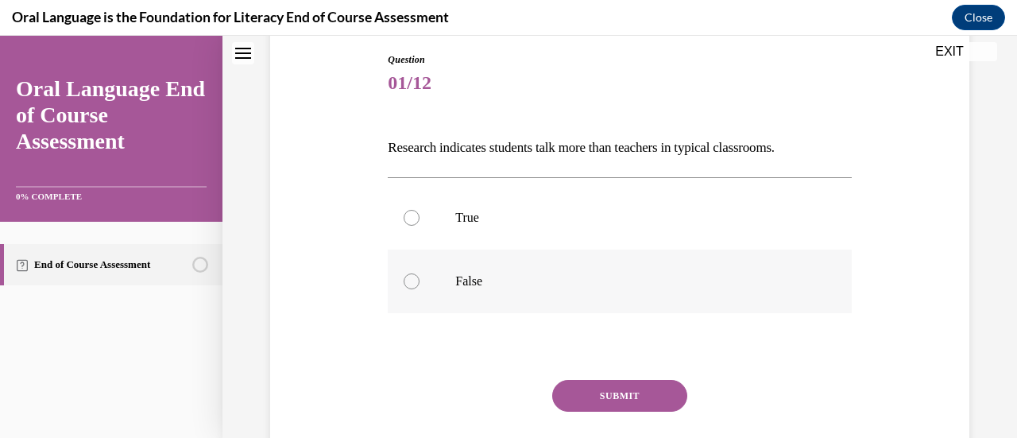
click at [407, 282] on div at bounding box center [411, 281] width 16 height 16
click at [407, 282] on input "False" at bounding box center [411, 281] width 16 height 16
radio input "true"
click at [635, 392] on button "SUBMIT" at bounding box center [619, 396] width 135 height 32
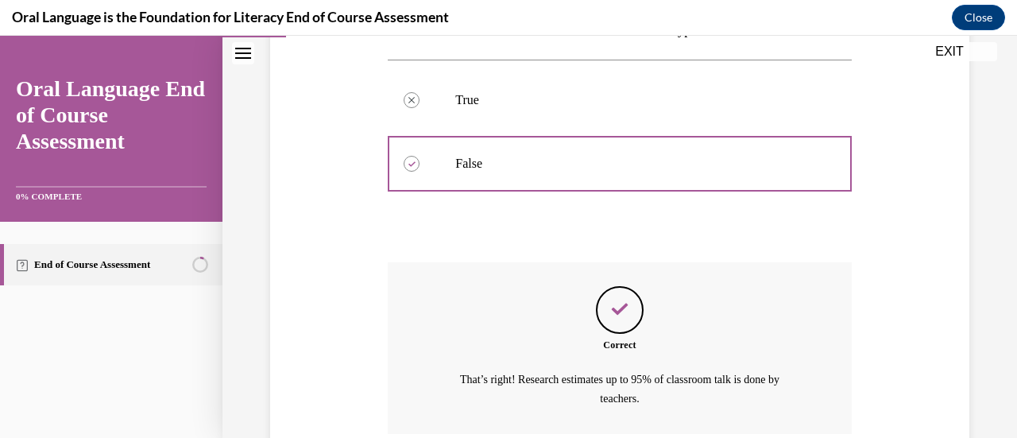
scroll to position [419, 0]
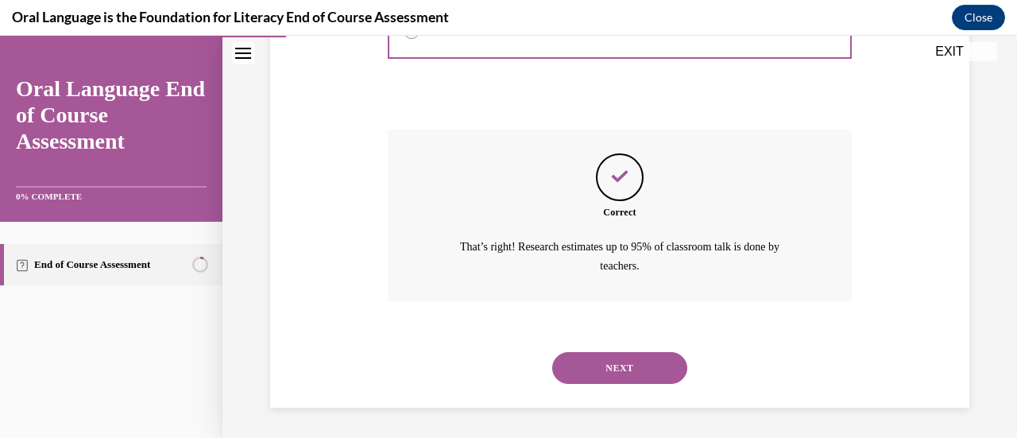
click at [629, 359] on button "NEXT" at bounding box center [619, 368] width 135 height 32
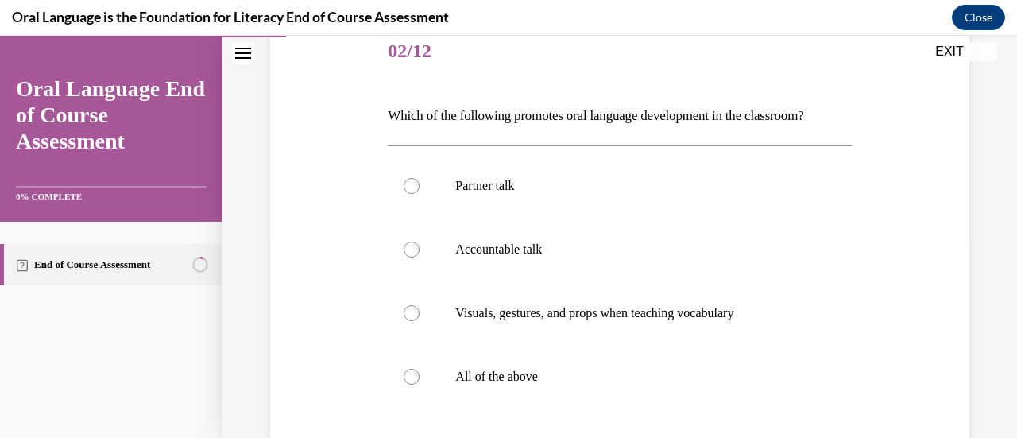
scroll to position [200, 0]
click at [510, 373] on p "All of the above" at bounding box center [633, 377] width 356 height 16
click at [419, 373] on input "All of the above" at bounding box center [411, 377] width 16 height 16
radio input "true"
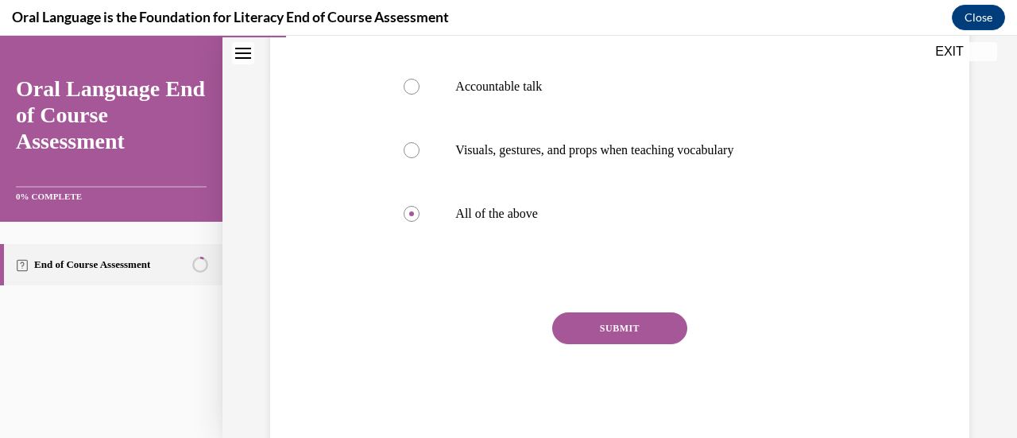
click at [631, 322] on button "SUBMIT" at bounding box center [619, 328] width 135 height 32
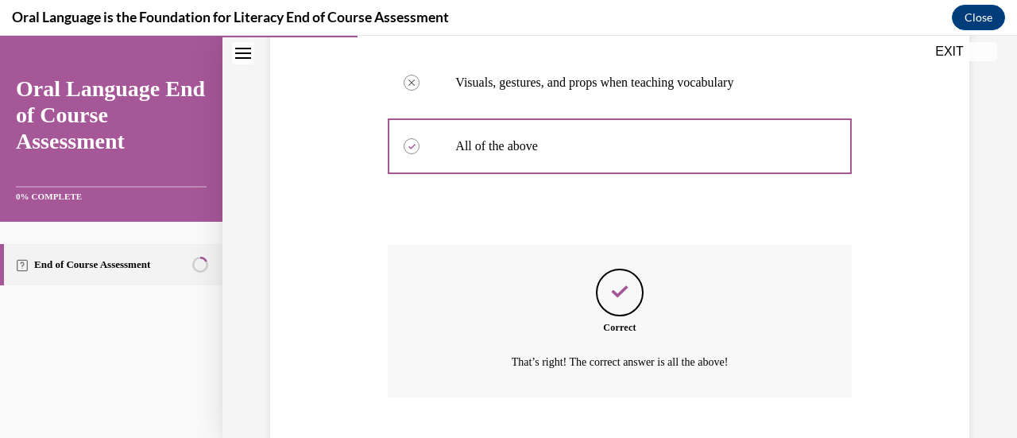
scroll to position [527, 0]
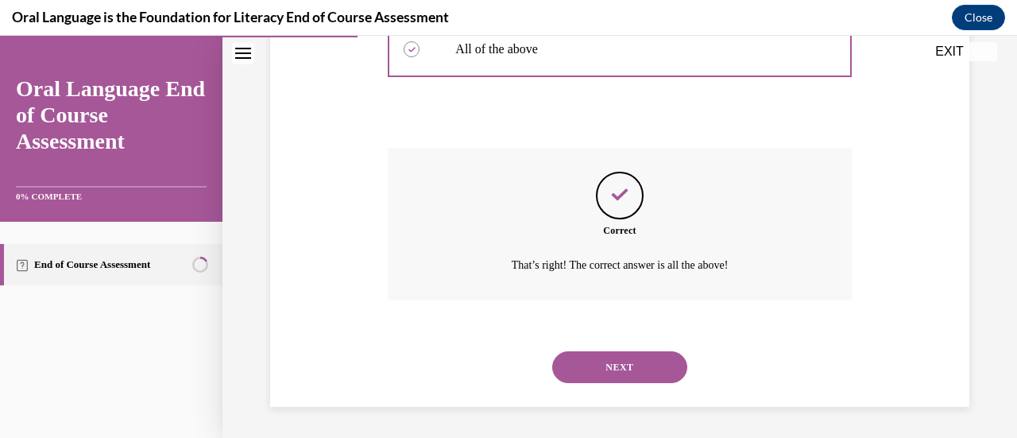
click at [631, 364] on button "NEXT" at bounding box center [619, 367] width 135 height 32
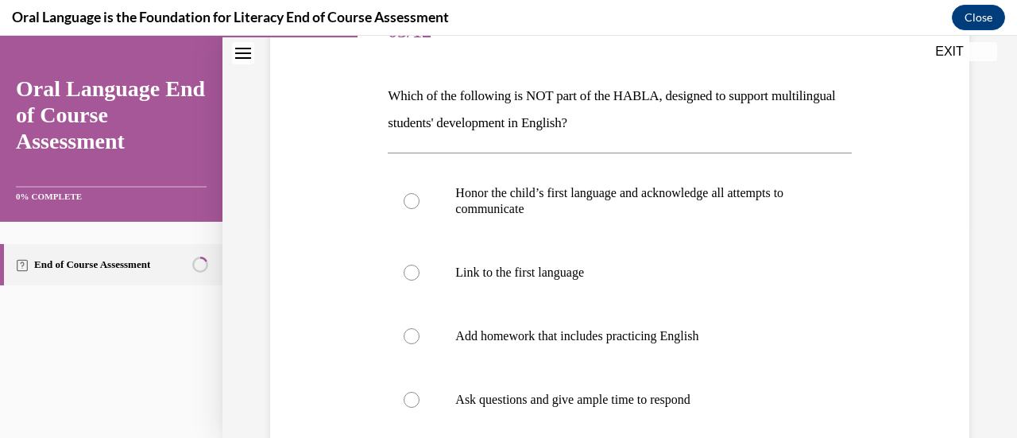
scroll to position [232, 0]
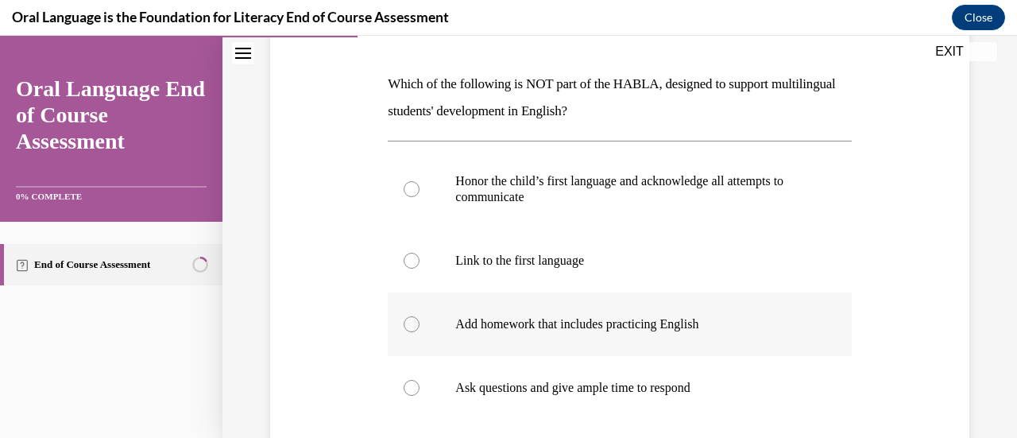
click at [654, 321] on p "Add homework that includes practicing English" at bounding box center [633, 324] width 356 height 16
click at [419, 321] on input "Add homework that includes practicing English" at bounding box center [411, 324] width 16 height 16
radio input "true"
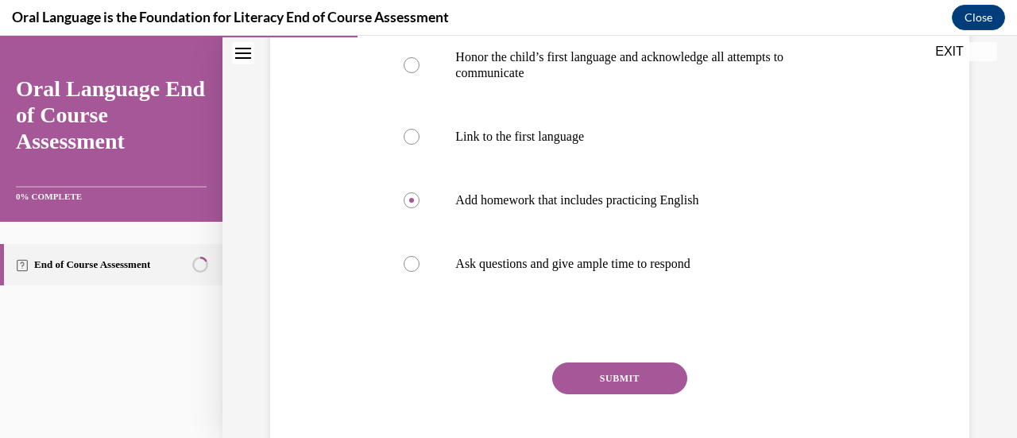
click at [621, 375] on button "SUBMIT" at bounding box center [619, 378] width 135 height 32
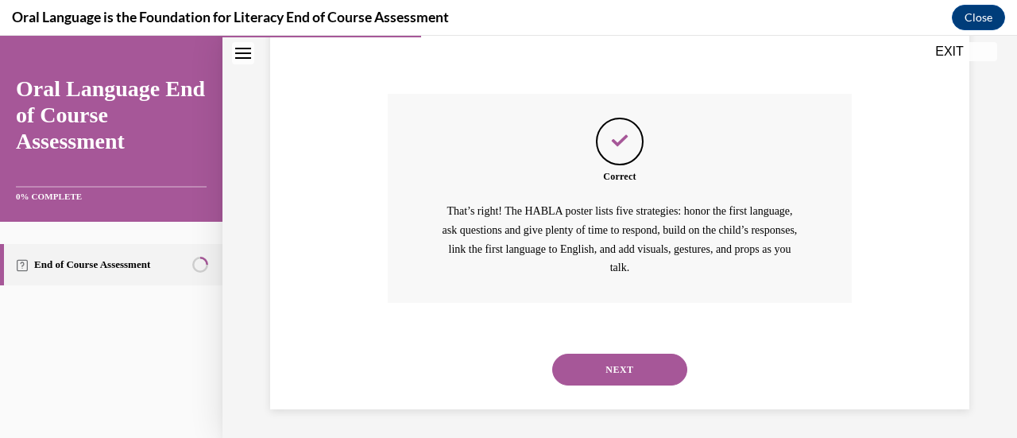
scroll to position [627, 0]
click at [629, 361] on button "NEXT" at bounding box center [619, 367] width 135 height 32
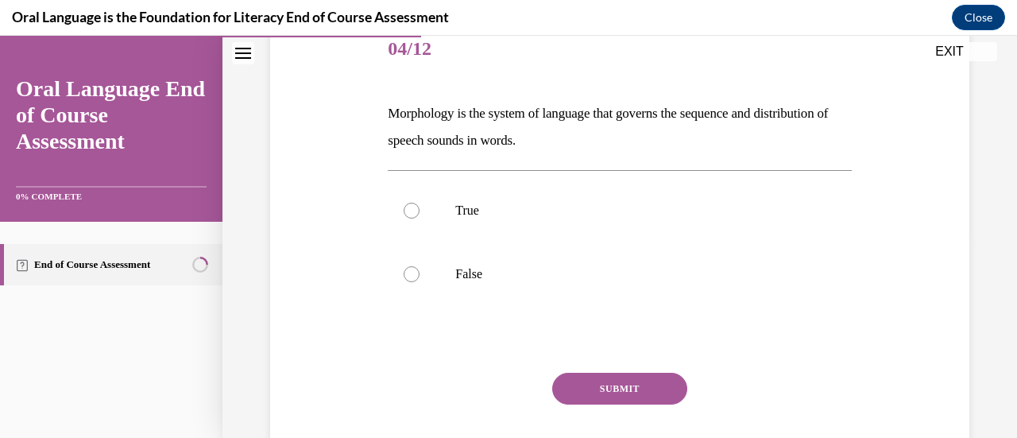
scroll to position [203, 0]
click at [409, 271] on div at bounding box center [411, 273] width 16 height 16
click at [409, 271] on input "False" at bounding box center [411, 273] width 16 height 16
radio input "true"
click at [623, 386] on button "SUBMIT" at bounding box center [619, 388] width 135 height 32
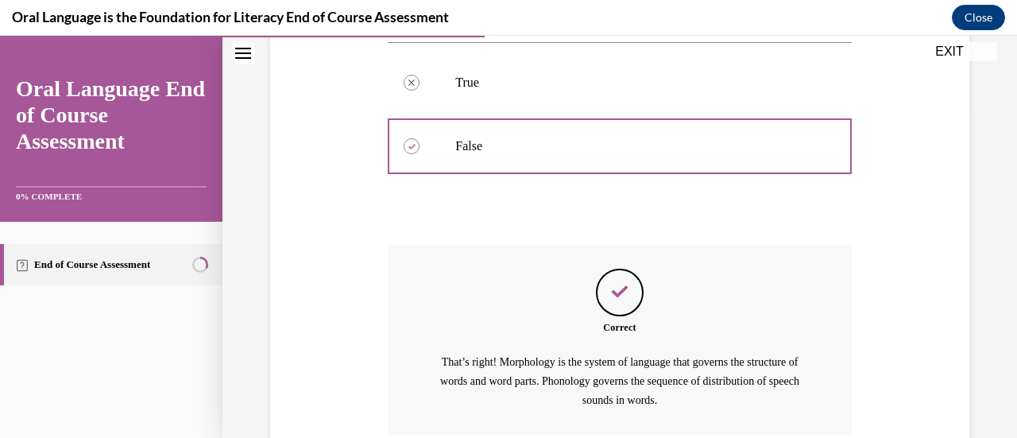
scroll to position [465, 0]
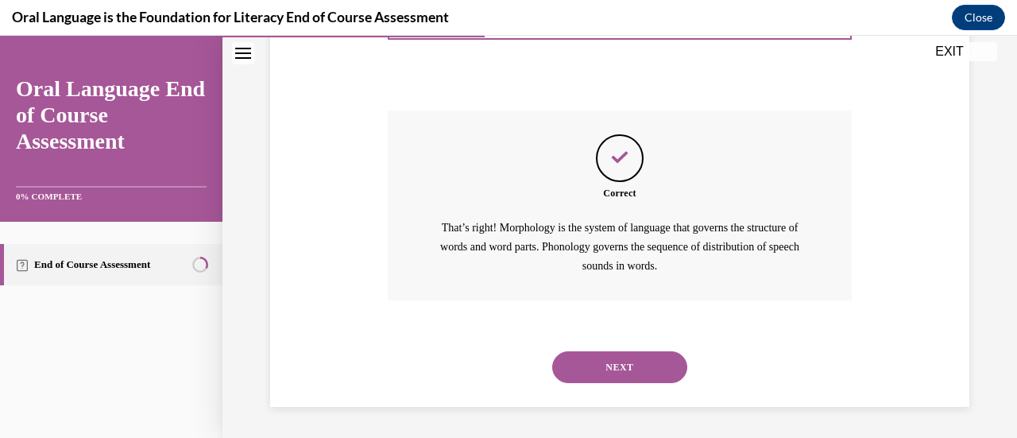
click at [612, 364] on button "NEXT" at bounding box center [619, 367] width 135 height 32
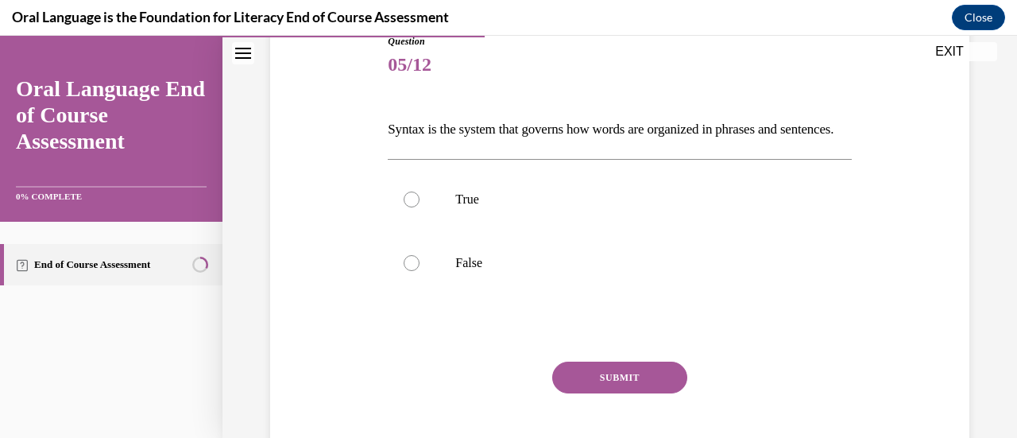
scroll to position [200, 0]
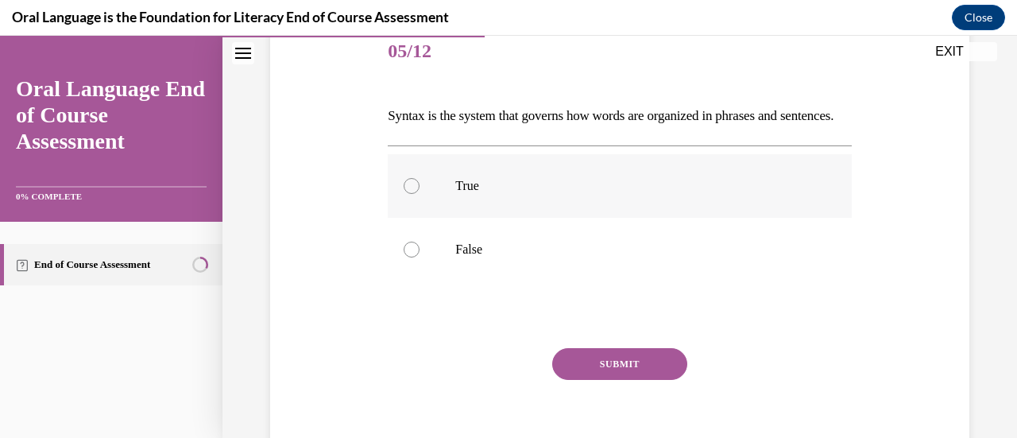
click at [413, 203] on label "True" at bounding box center [619, 186] width 463 height 64
click at [413, 194] on input "True" at bounding box center [411, 186] width 16 height 16
radio input "true"
click at [624, 380] on button "SUBMIT" at bounding box center [619, 364] width 135 height 32
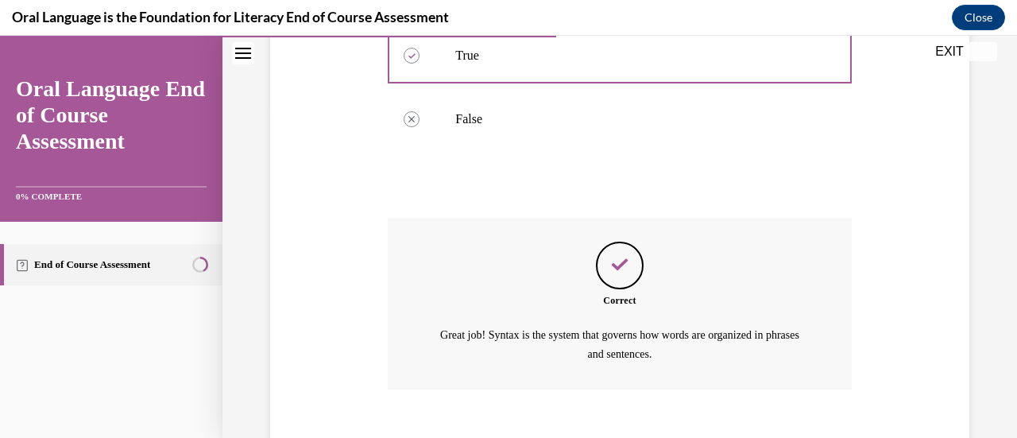
scroll to position [446, 0]
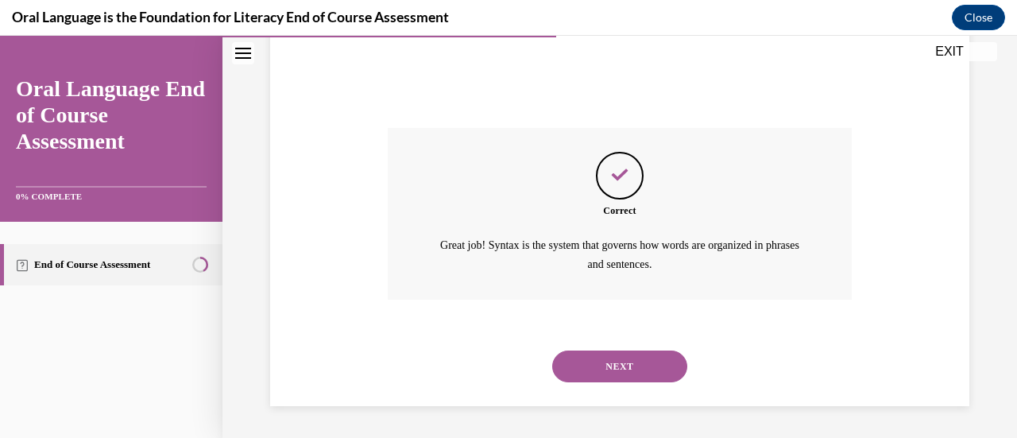
click at [618, 370] on button "NEXT" at bounding box center [619, 366] width 135 height 32
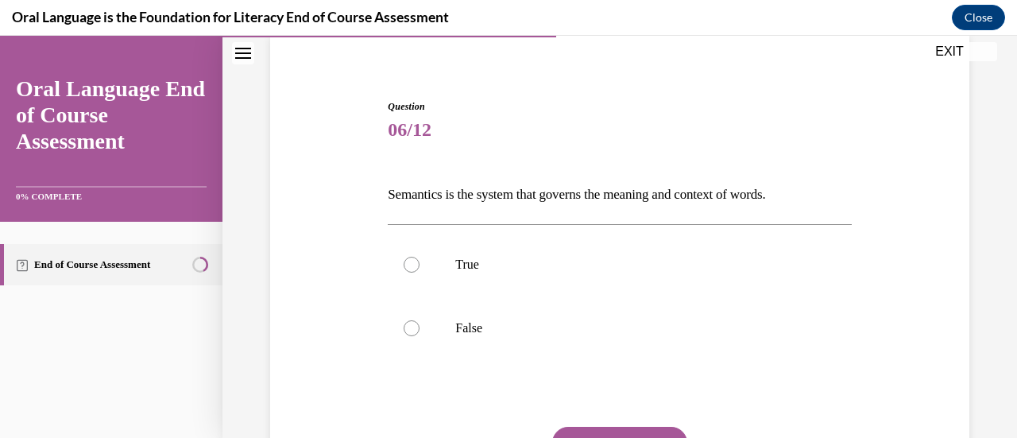
scroll to position [124, 0]
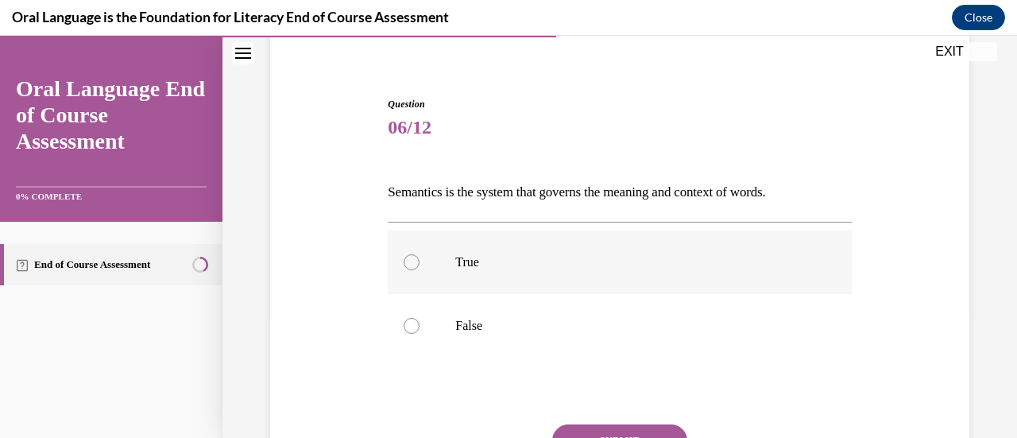
click at [414, 262] on div at bounding box center [411, 262] width 16 height 16
click at [414, 262] on input "True" at bounding box center [411, 262] width 16 height 16
radio input "true"
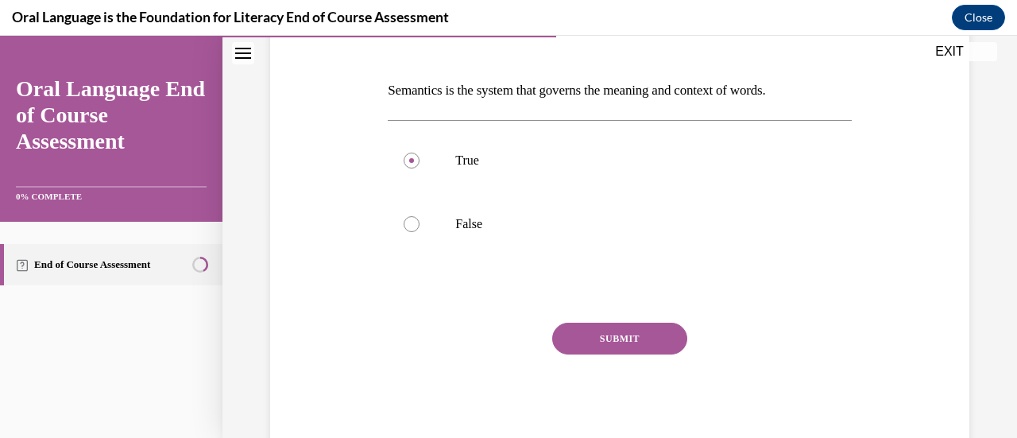
click at [637, 330] on button "SUBMIT" at bounding box center [619, 338] width 135 height 32
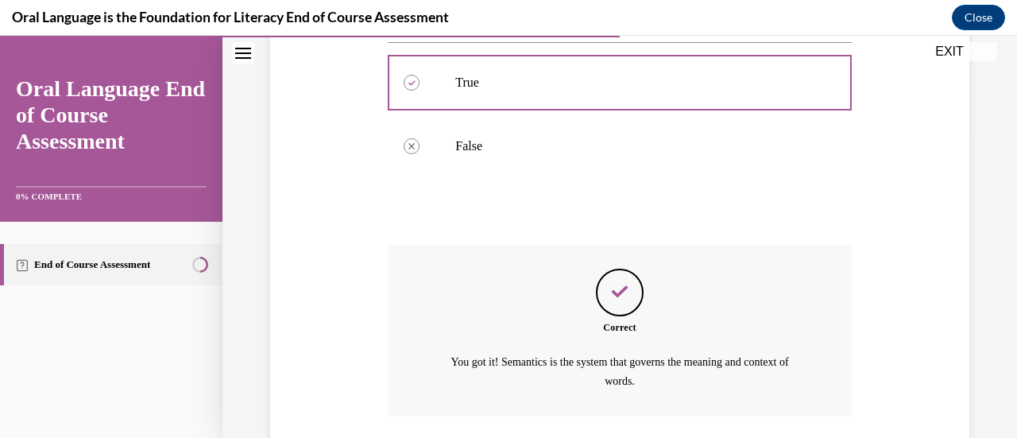
scroll to position [419, 0]
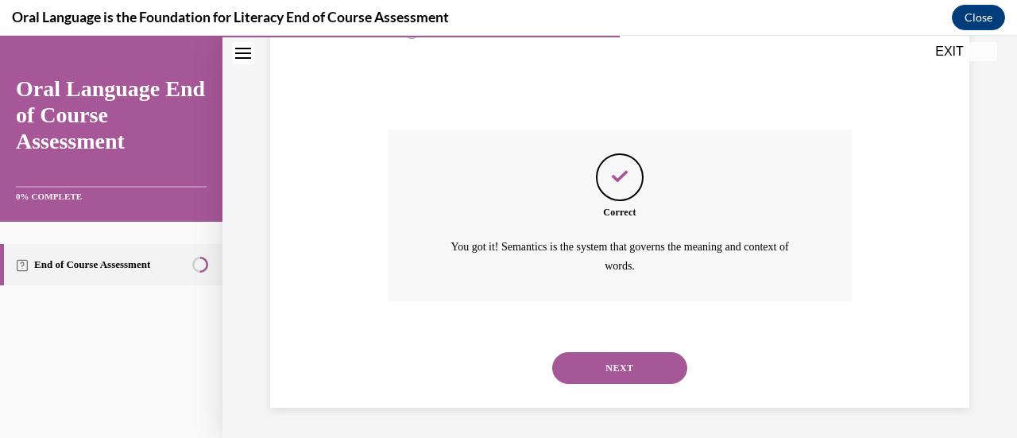
click at [629, 356] on button "NEXT" at bounding box center [619, 368] width 135 height 32
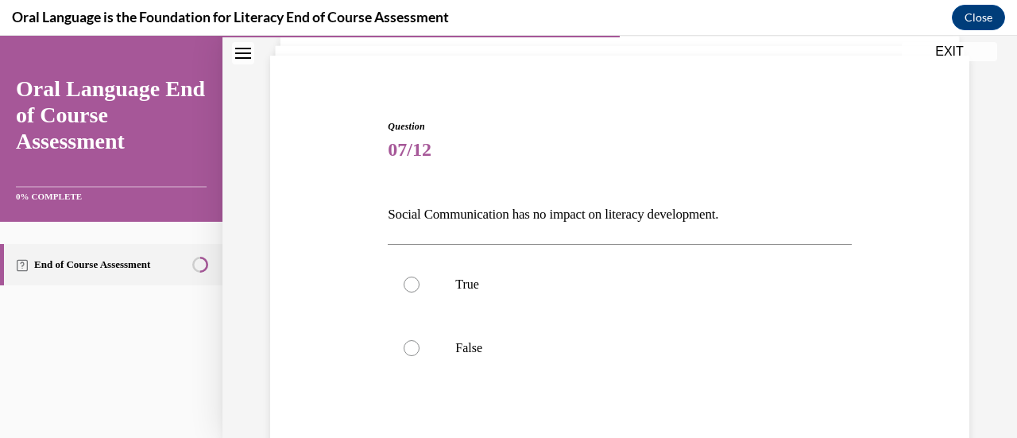
scroll to position [103, 0]
click at [407, 335] on label "False" at bounding box center [619, 347] width 463 height 64
click at [407, 338] on input "False" at bounding box center [411, 346] width 16 height 16
radio input "true"
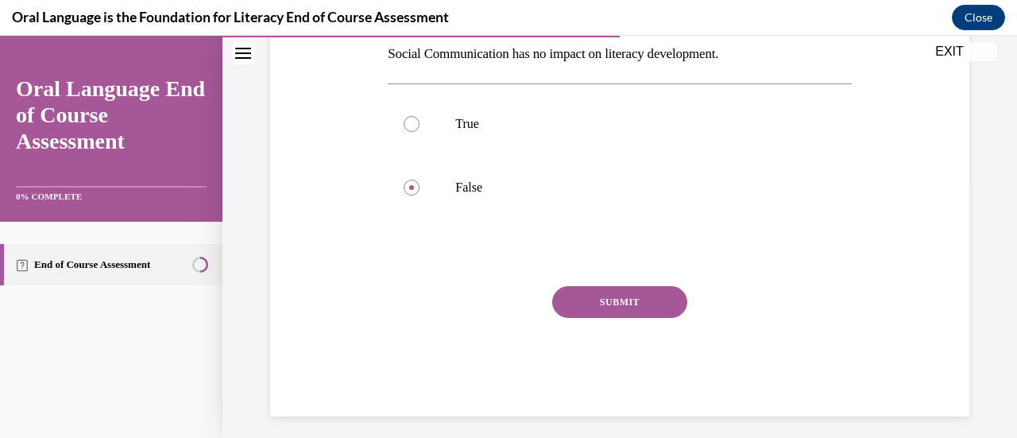
click at [623, 305] on button "SUBMIT" at bounding box center [619, 302] width 135 height 32
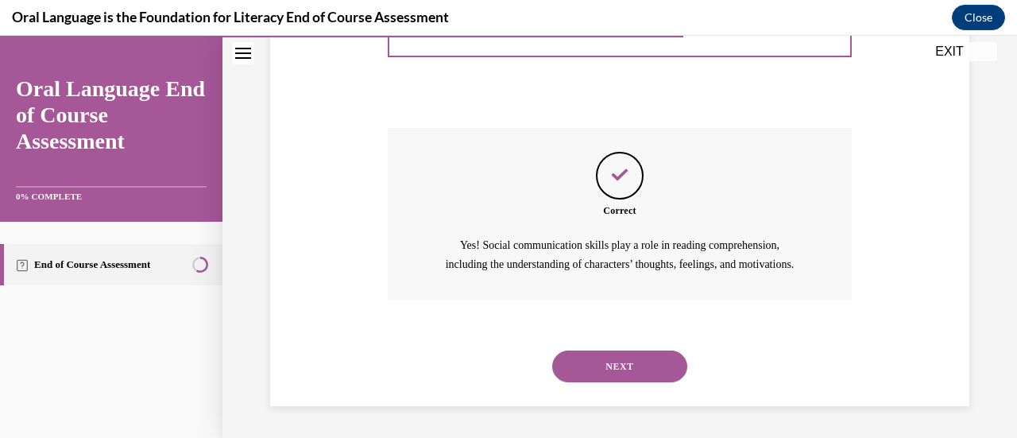
scroll to position [438, 0]
click at [628, 362] on button "NEXT" at bounding box center [619, 366] width 135 height 32
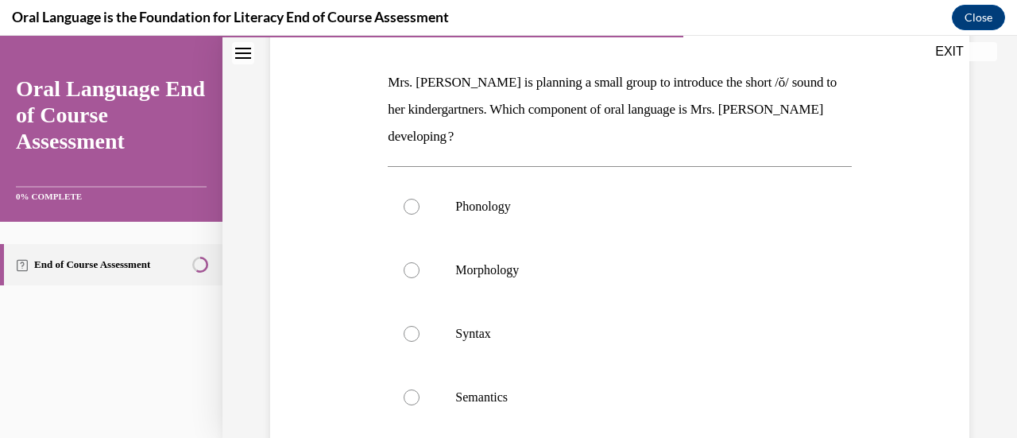
scroll to position [240, 0]
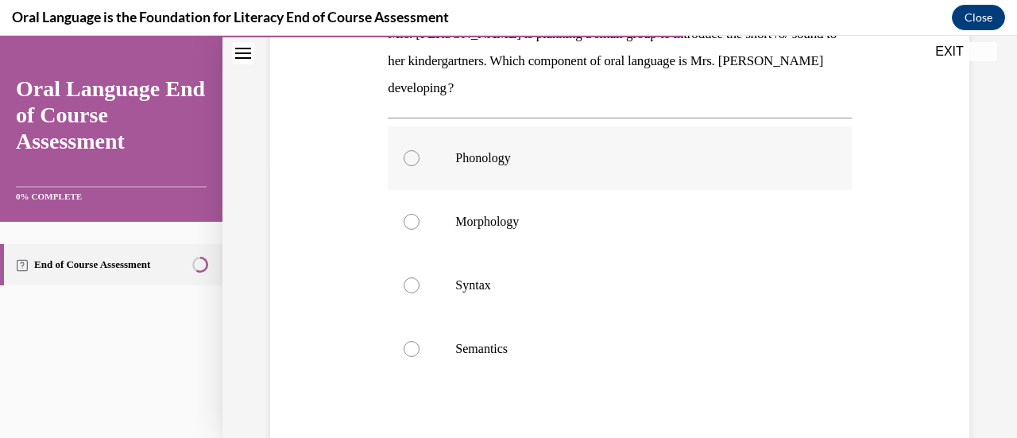
click at [408, 156] on div at bounding box center [411, 158] width 16 height 16
click at [408, 156] on input "Phonology" at bounding box center [411, 158] width 16 height 16
radio input "true"
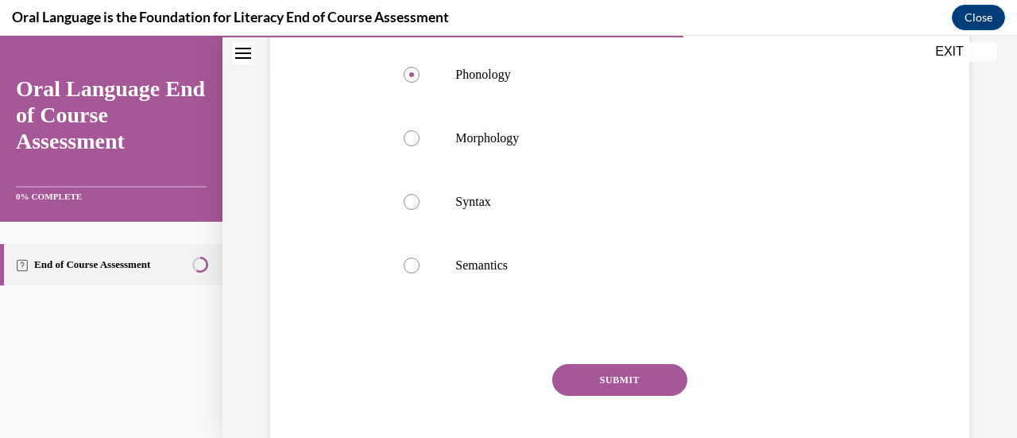
click at [594, 378] on button "SUBMIT" at bounding box center [619, 380] width 135 height 32
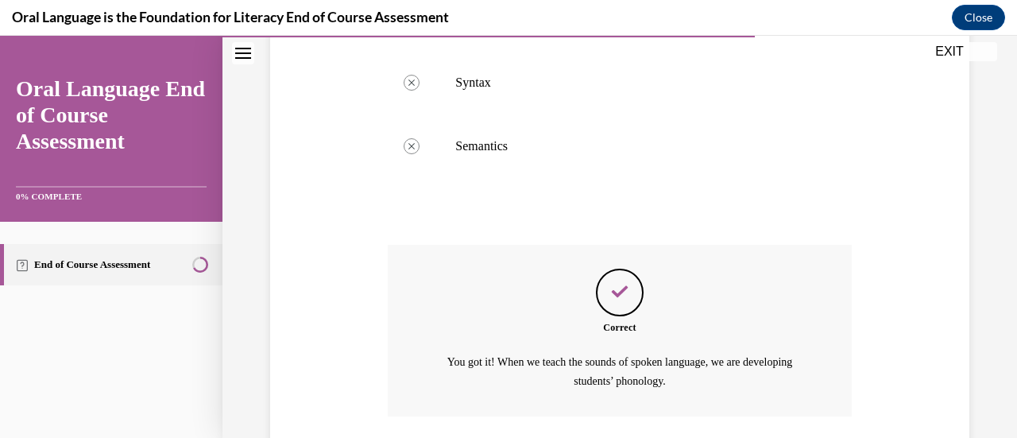
scroll to position [600, 0]
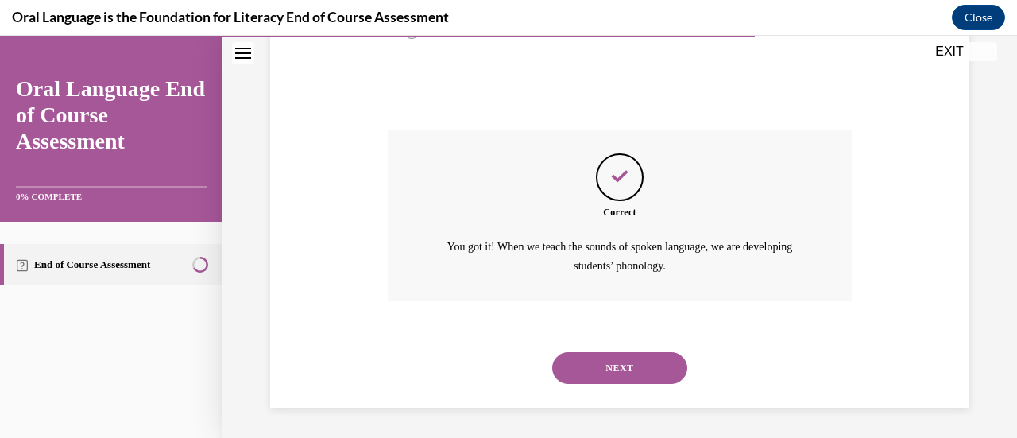
click at [623, 364] on button "NEXT" at bounding box center [619, 368] width 135 height 32
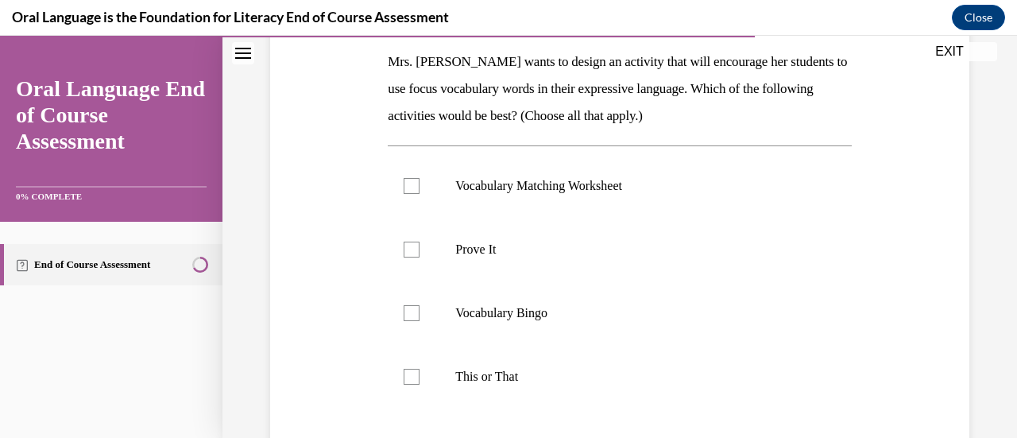
scroll to position [253, 0]
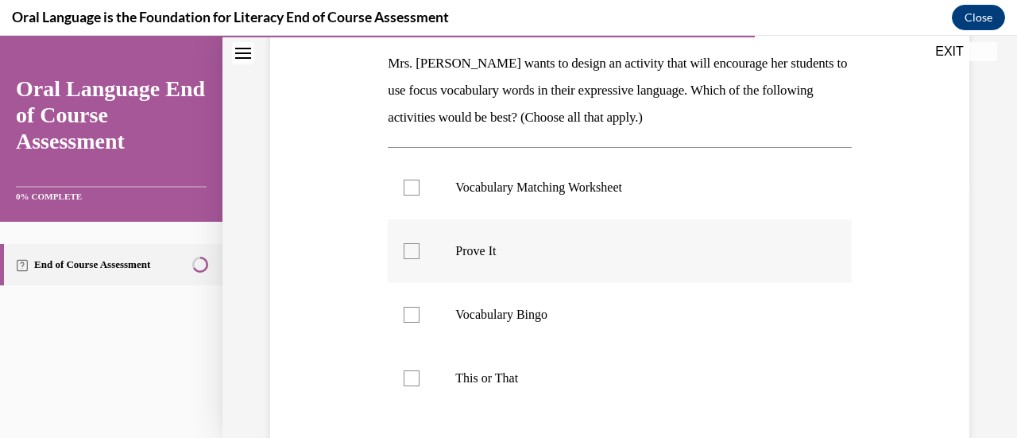
click at [409, 241] on label "Prove It" at bounding box center [619, 251] width 463 height 64
click at [409, 243] on input "Prove It" at bounding box center [411, 251] width 16 height 16
checkbox input "true"
click at [414, 378] on div at bounding box center [411, 378] width 16 height 16
click at [414, 378] on input "This or That" at bounding box center [411, 378] width 16 height 16
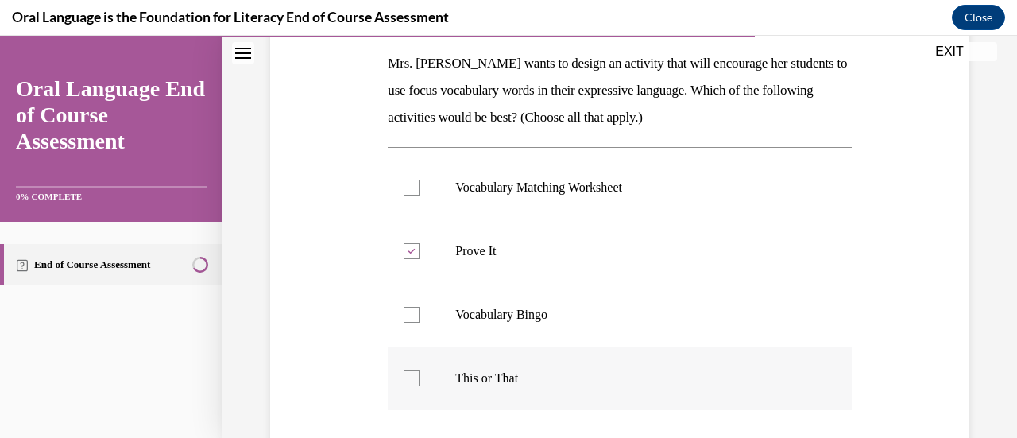
checkbox input "true"
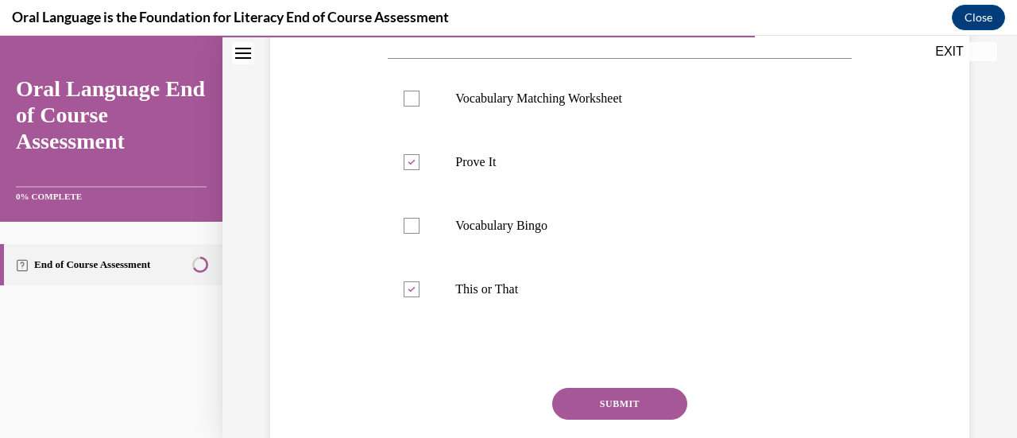
click at [614, 405] on button "SUBMIT" at bounding box center [619, 404] width 135 height 32
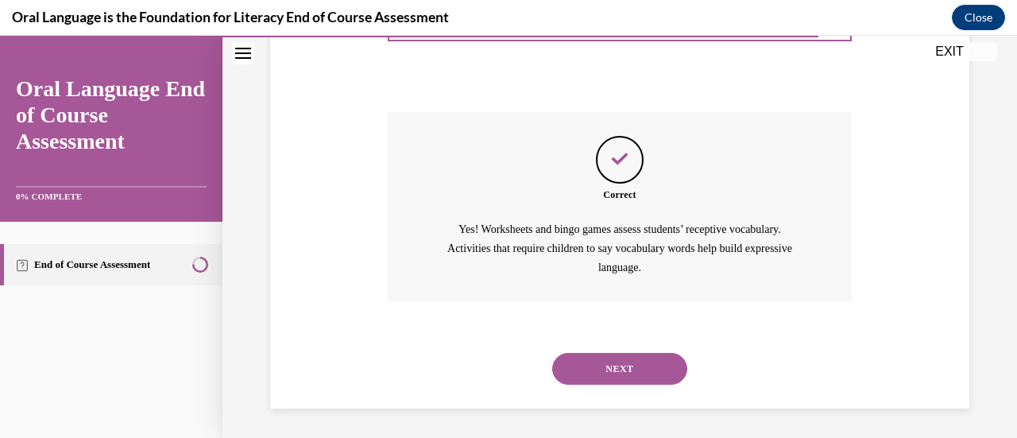
scroll to position [619, 0]
click at [623, 365] on button "NEXT" at bounding box center [619, 367] width 135 height 32
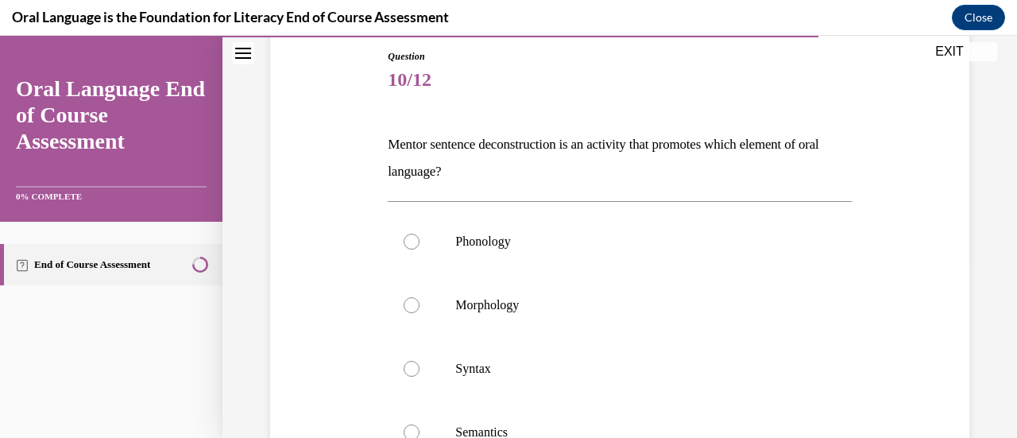
scroll to position [176, 0]
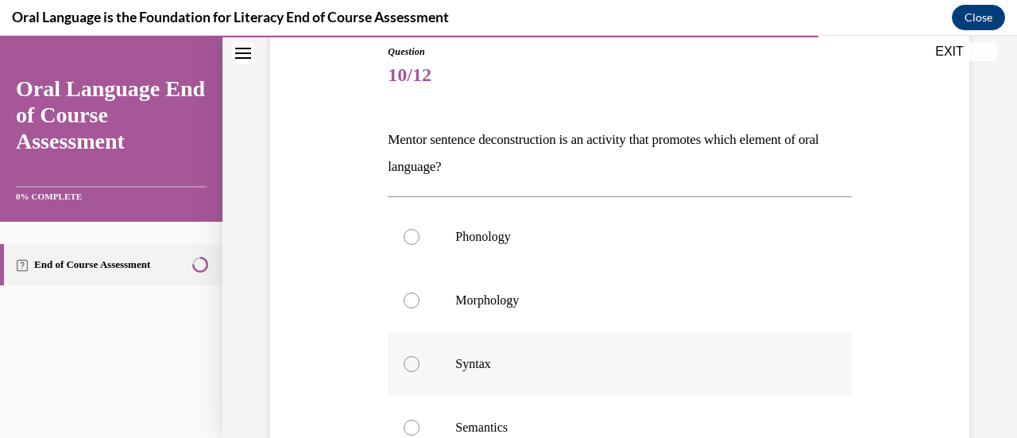
click at [410, 368] on div at bounding box center [411, 364] width 16 height 16
click at [410, 368] on input "Syntax" at bounding box center [411, 364] width 16 height 16
radio input "true"
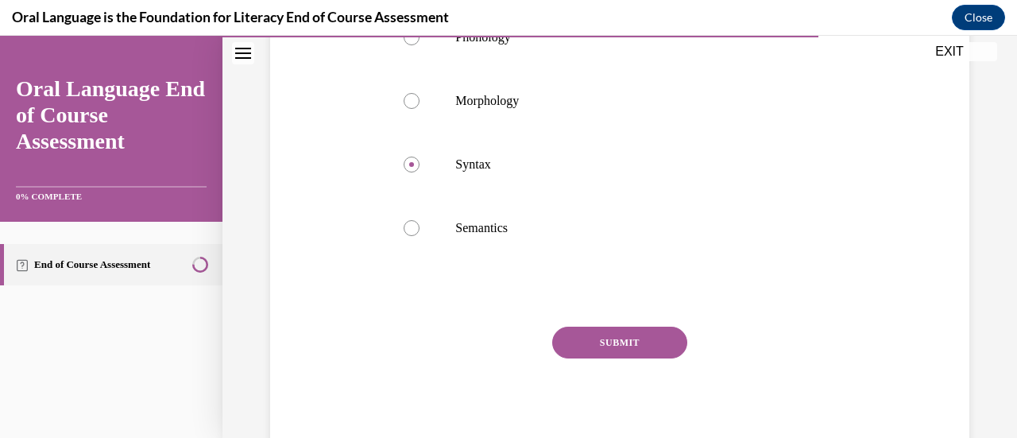
click at [625, 341] on button "SUBMIT" at bounding box center [619, 342] width 135 height 32
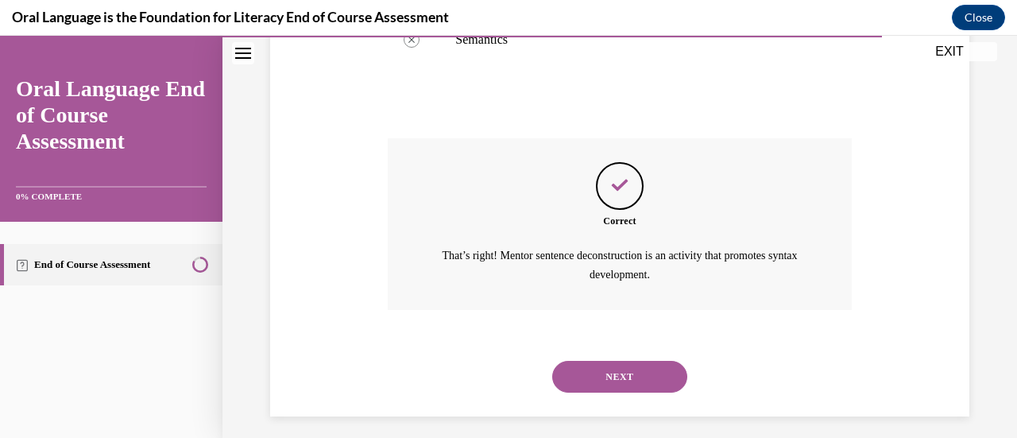
scroll to position [573, 0]
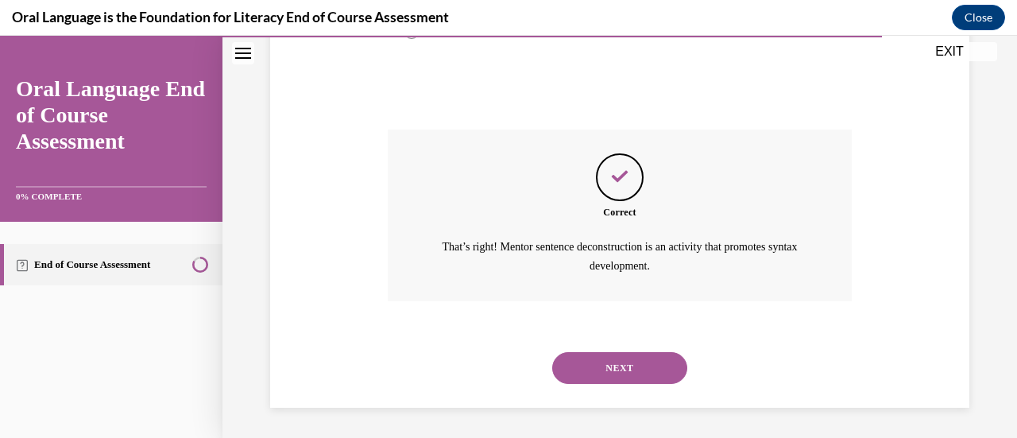
click at [616, 356] on button "NEXT" at bounding box center [619, 368] width 135 height 32
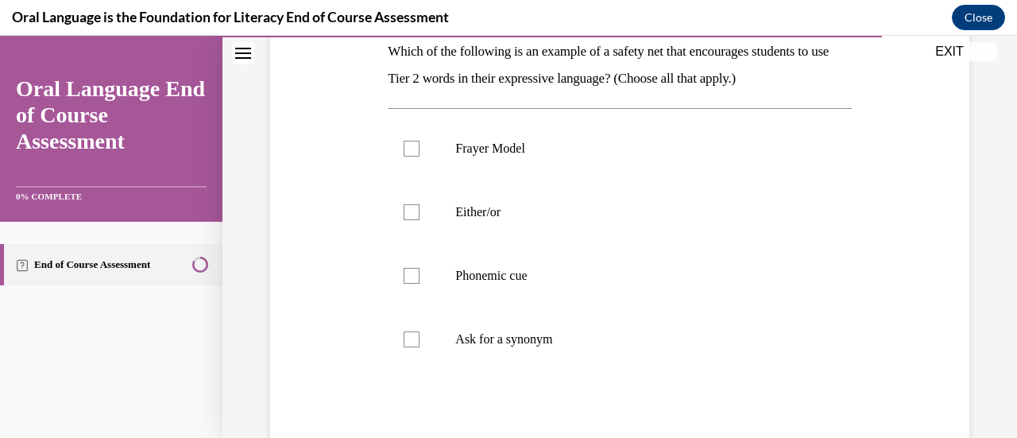
scroll to position [257, 0]
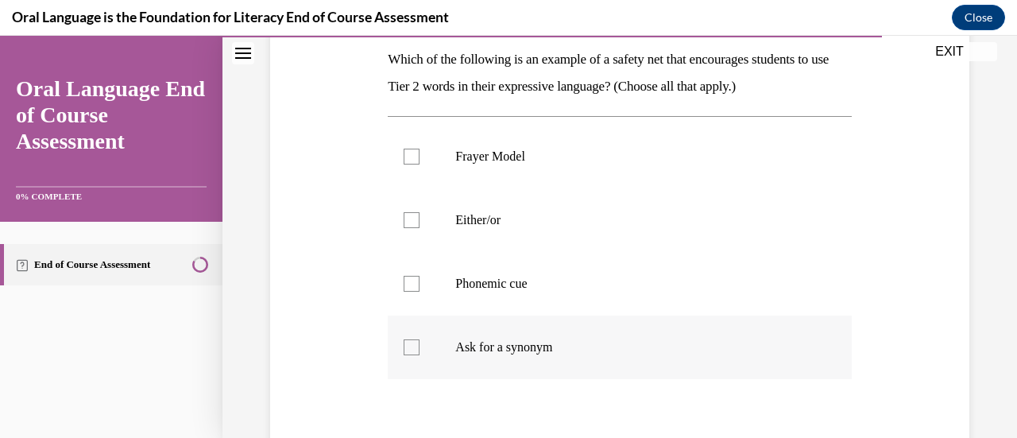
click at [554, 344] on p "Ask for a synonym" at bounding box center [633, 347] width 356 height 16
click at [419, 344] on input "Ask for a synonym" at bounding box center [411, 347] width 16 height 16
checkbox input "true"
click at [490, 228] on label "Either/or" at bounding box center [619, 220] width 463 height 64
click at [419, 228] on input "Either/or" at bounding box center [411, 220] width 16 height 16
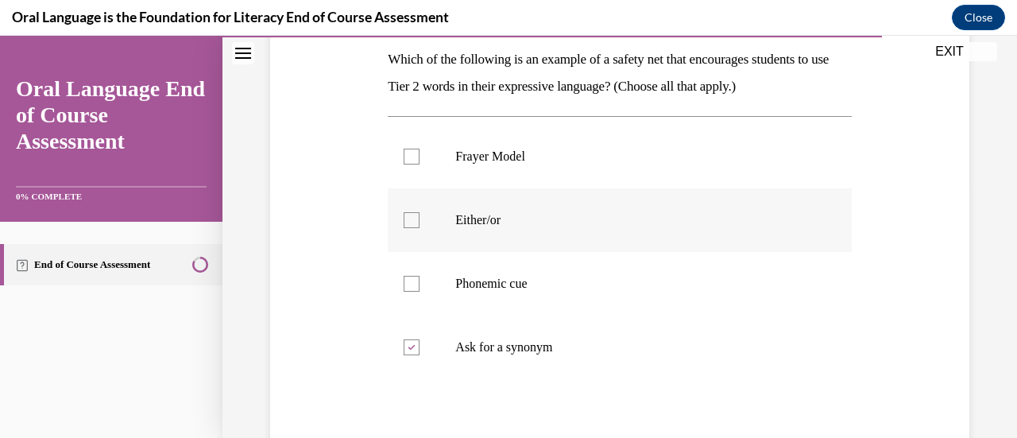
checkbox input "true"
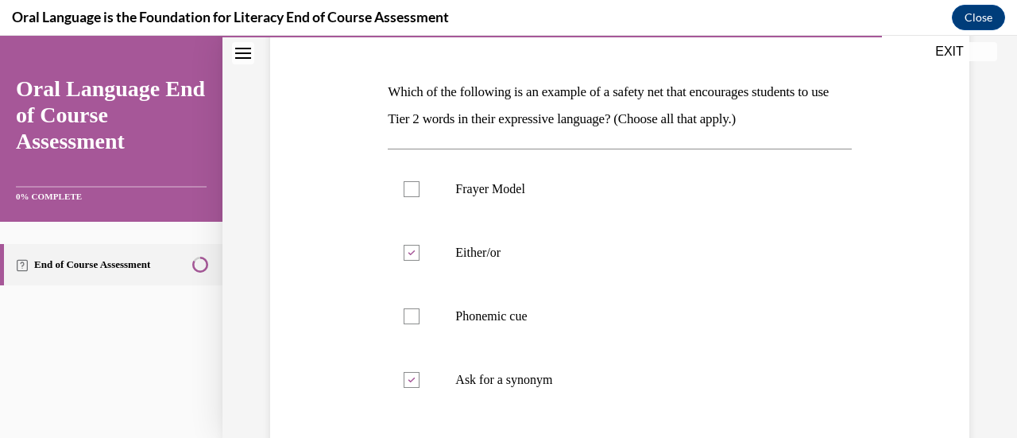
scroll to position [226, 0]
click at [475, 193] on p "Frayer Model" at bounding box center [633, 188] width 356 height 16
click at [419, 193] on input "Frayer Model" at bounding box center [411, 188] width 16 height 16
checkbox input "true"
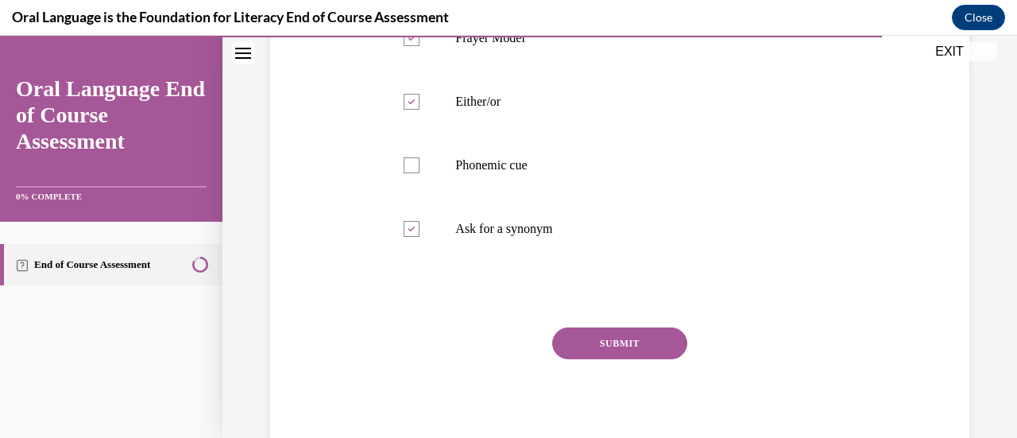
click at [607, 343] on button "SUBMIT" at bounding box center [619, 343] width 135 height 32
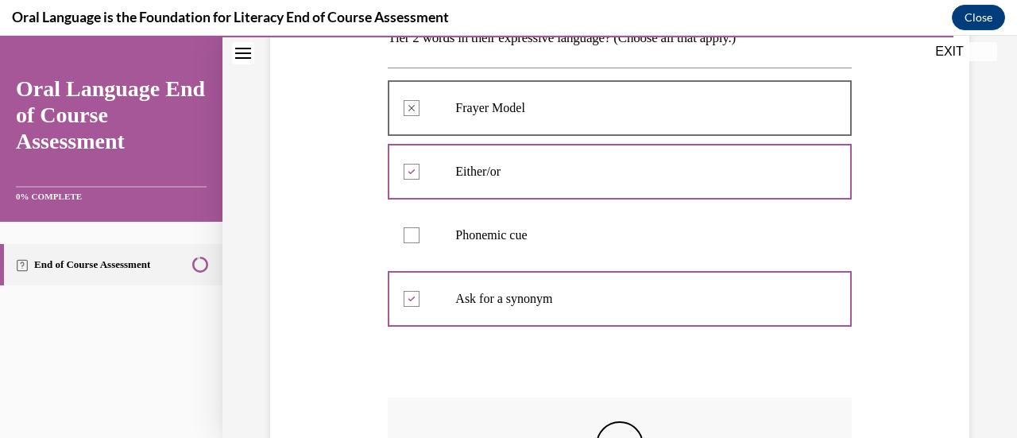
scroll to position [554, 0]
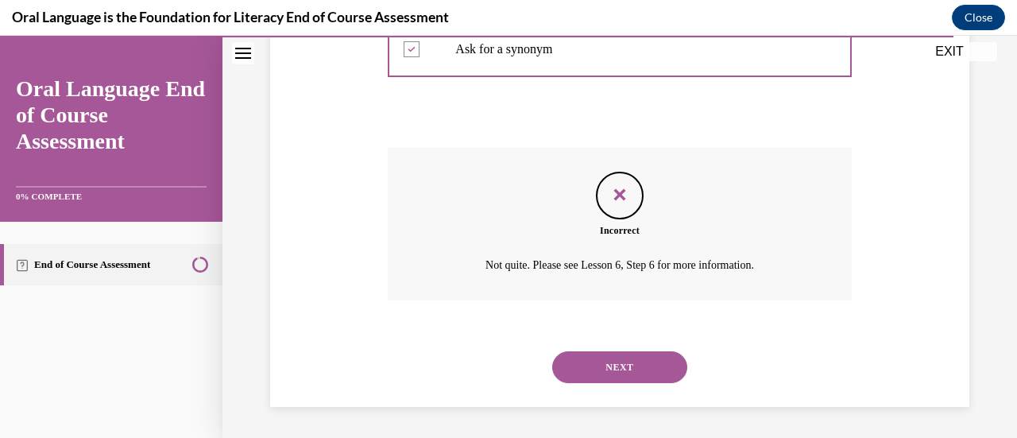
click at [607, 365] on button "NEXT" at bounding box center [619, 367] width 135 height 32
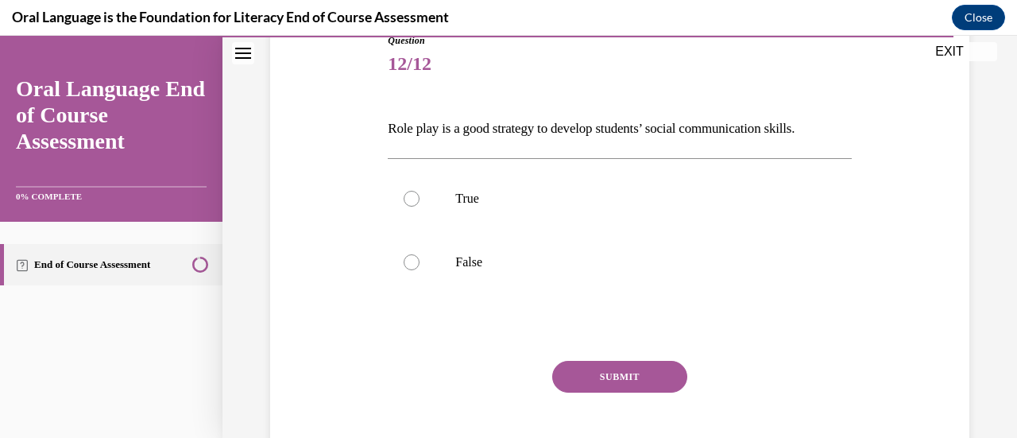
scroll to position [187, 0]
click at [477, 195] on p "True" at bounding box center [633, 199] width 356 height 16
click at [419, 195] on input "True" at bounding box center [411, 199] width 16 height 16
radio input "true"
click at [624, 385] on button "SUBMIT" at bounding box center [619, 377] width 135 height 32
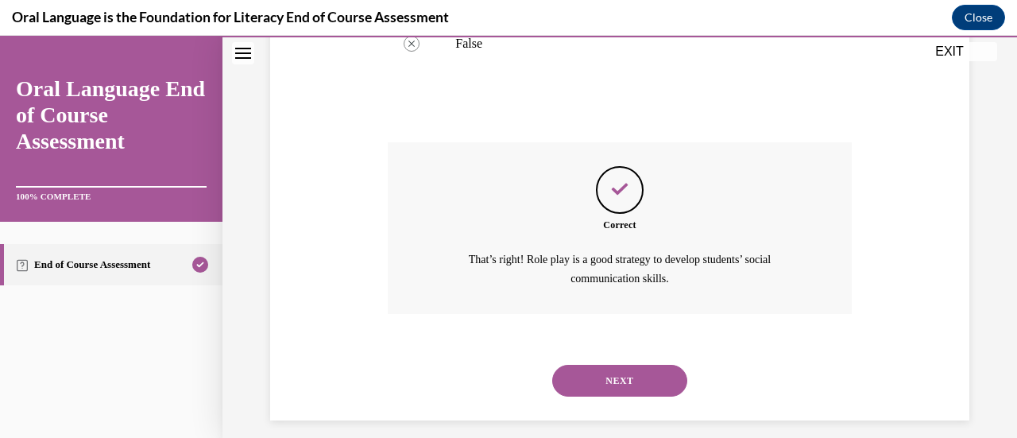
scroll to position [419, 0]
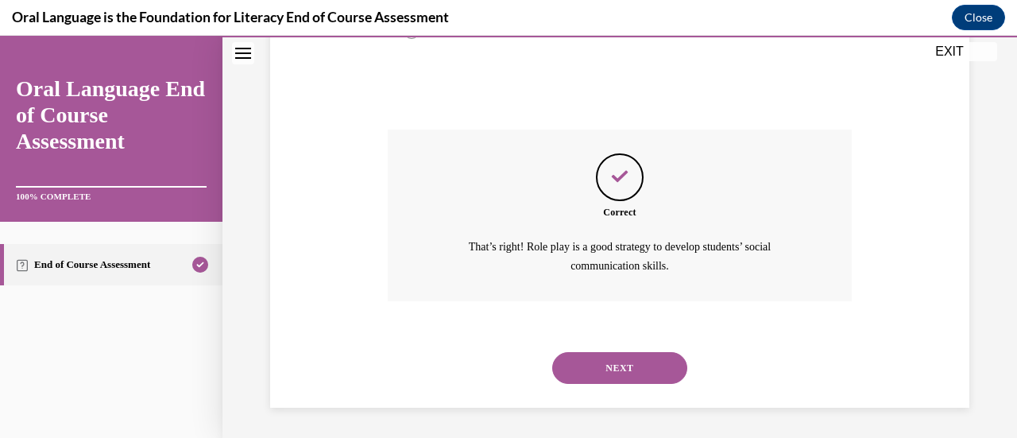
click at [604, 362] on button "NEXT" at bounding box center [619, 368] width 135 height 32
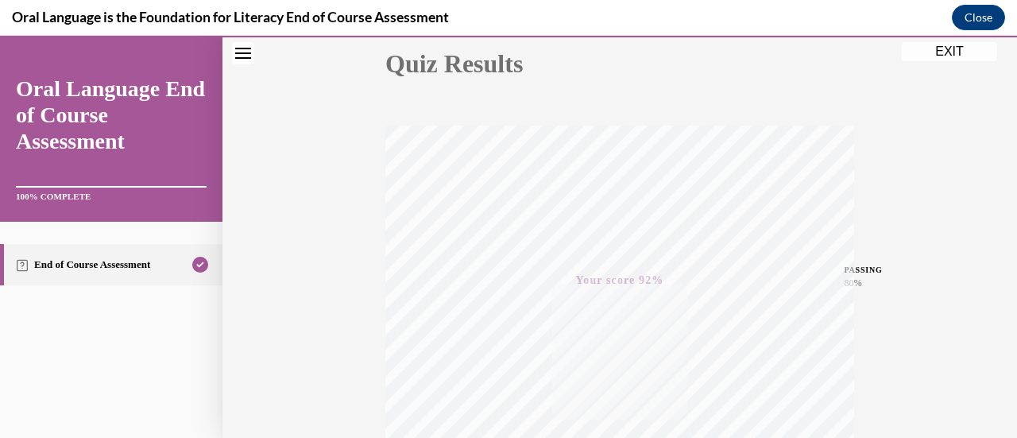
scroll to position [186, 0]
click at [964, 49] on button "EXIT" at bounding box center [948, 51] width 95 height 19
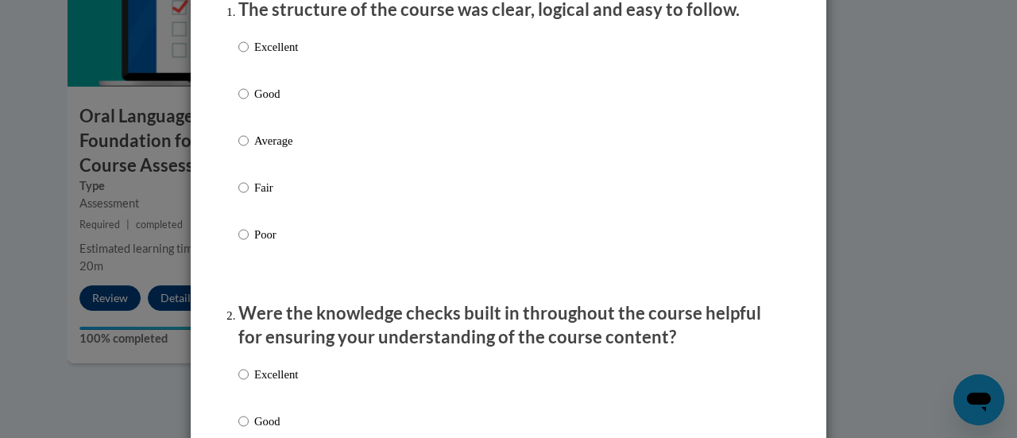
scroll to position [254, 0]
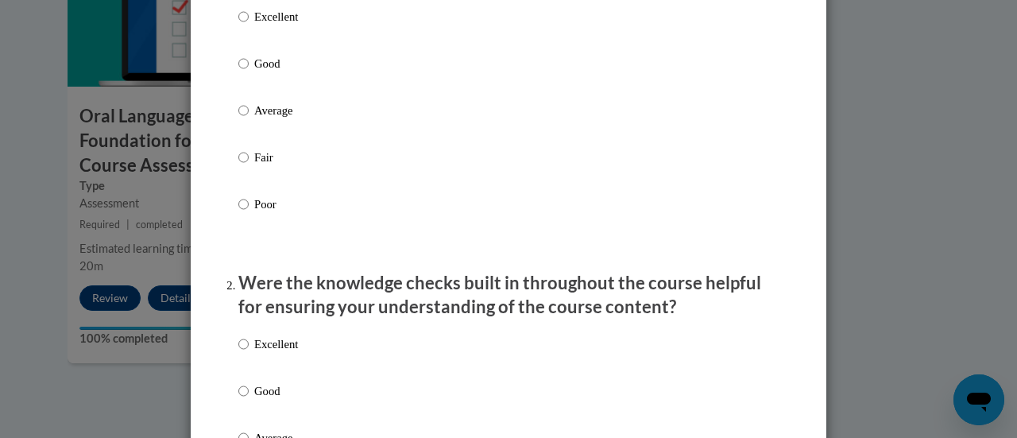
click at [254, 25] on p "Excellent" at bounding box center [276, 16] width 44 height 17
click at [249, 25] on input "Excellent" at bounding box center [243, 16] width 10 height 17
radio input "true"
click at [269, 353] on p "Excellent" at bounding box center [276, 343] width 44 height 17
click at [249, 353] on input "Excellent" at bounding box center [243, 343] width 10 height 17
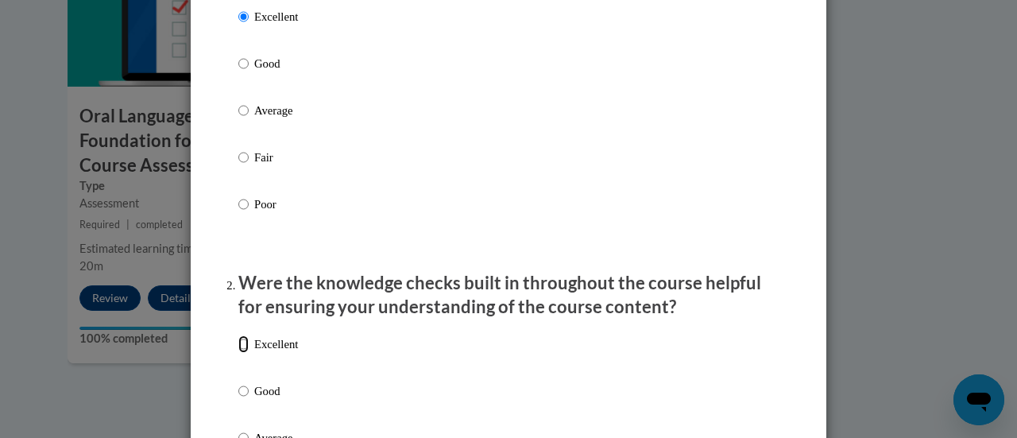
radio input "true"
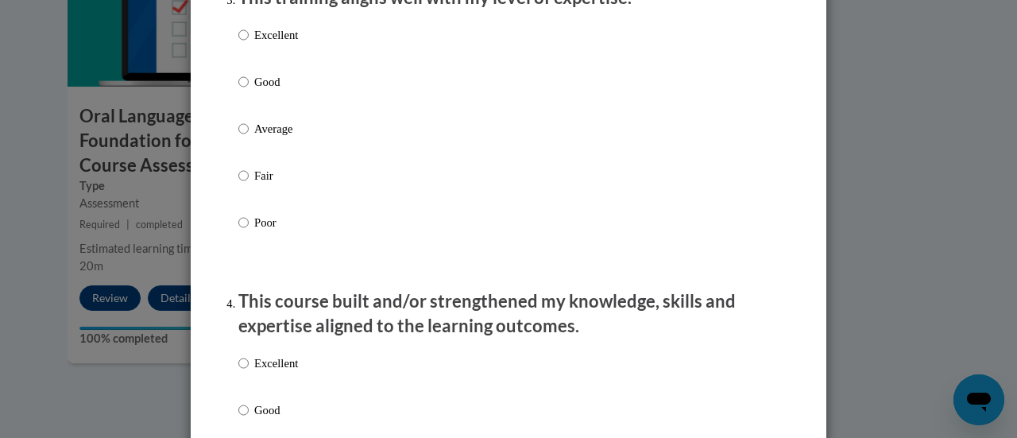
scroll to position [858, 0]
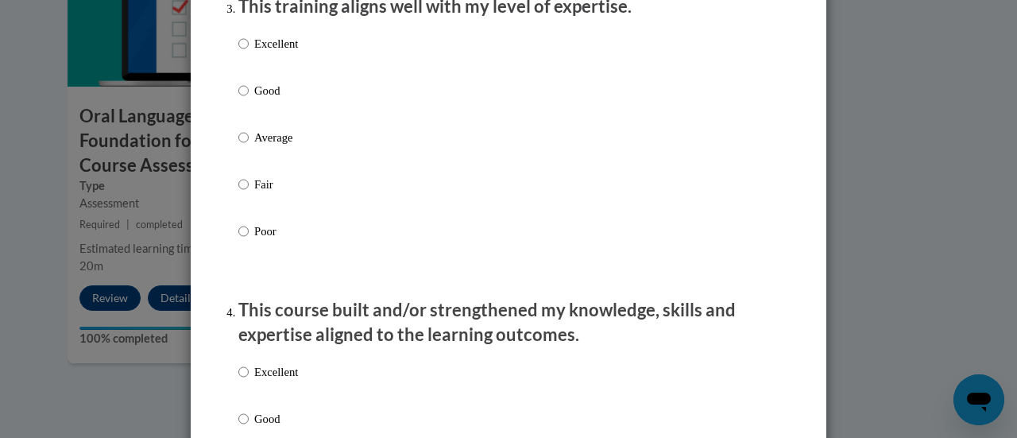
click at [291, 52] on p "Excellent" at bounding box center [276, 43] width 44 height 17
click at [249, 52] on input "Excellent" at bounding box center [243, 43] width 10 height 17
radio input "true"
click at [257, 380] on p "Excellent" at bounding box center [276, 371] width 44 height 17
click at [249, 380] on input "Excellent" at bounding box center [243, 371] width 10 height 17
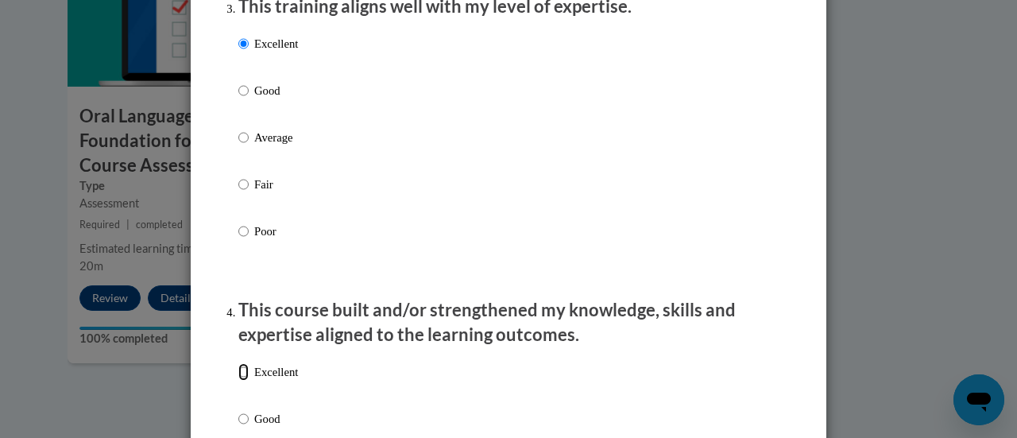
radio input "true"
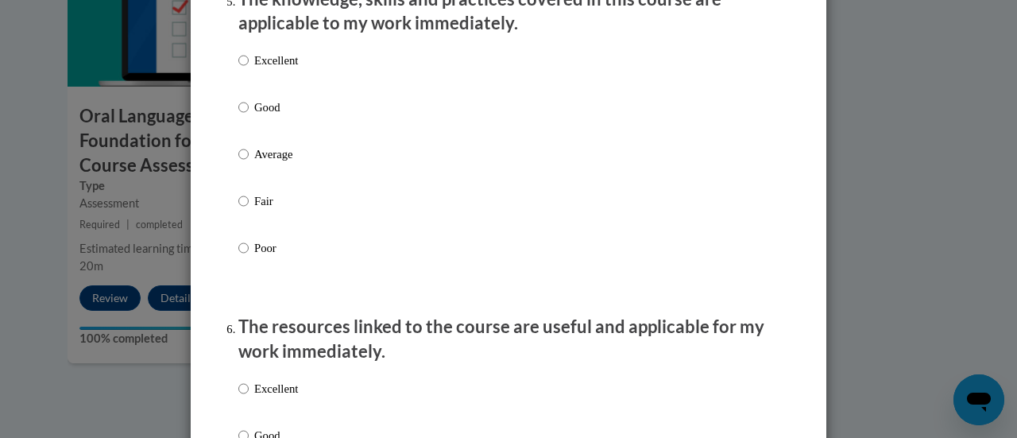
scroll to position [1531, 0]
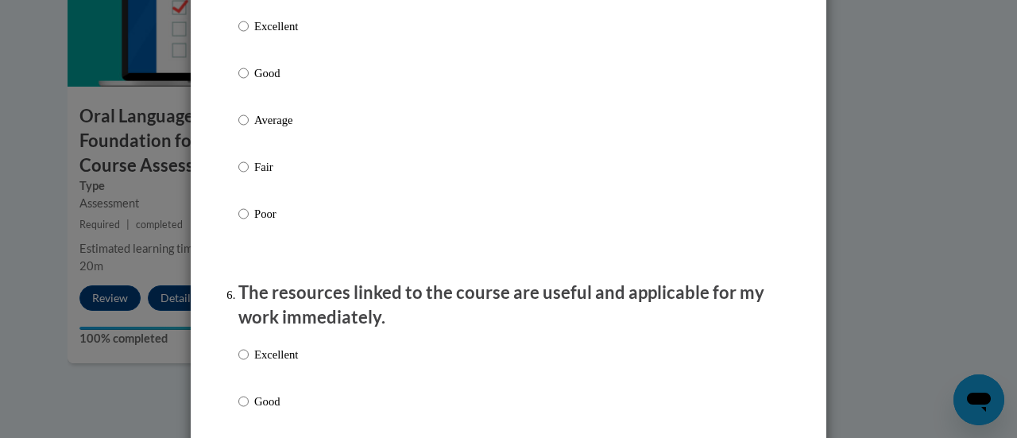
click at [272, 33] on p "Excellent" at bounding box center [276, 25] width 44 height 17
click at [249, 33] on input "Excellent" at bounding box center [243, 25] width 10 height 17
radio input "true"
click at [275, 363] on p "Excellent" at bounding box center [276, 353] width 44 height 17
click at [249, 363] on input "Excellent" at bounding box center [243, 353] width 10 height 17
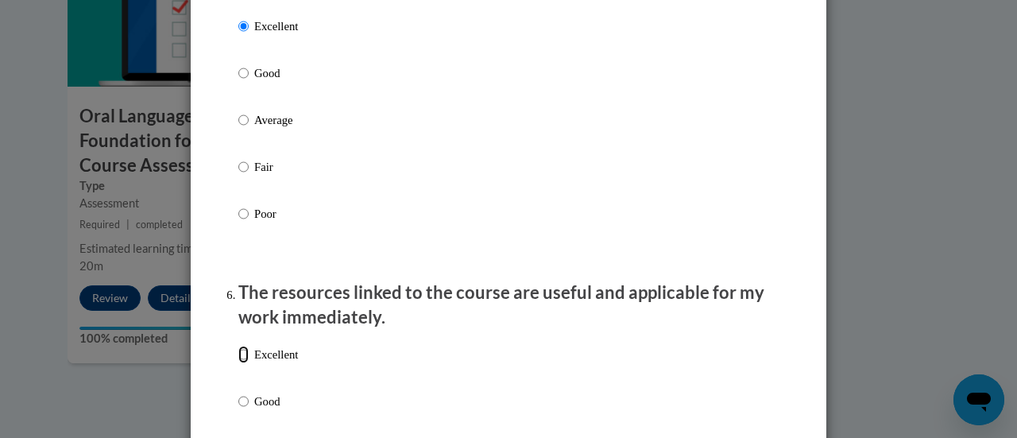
radio input "true"
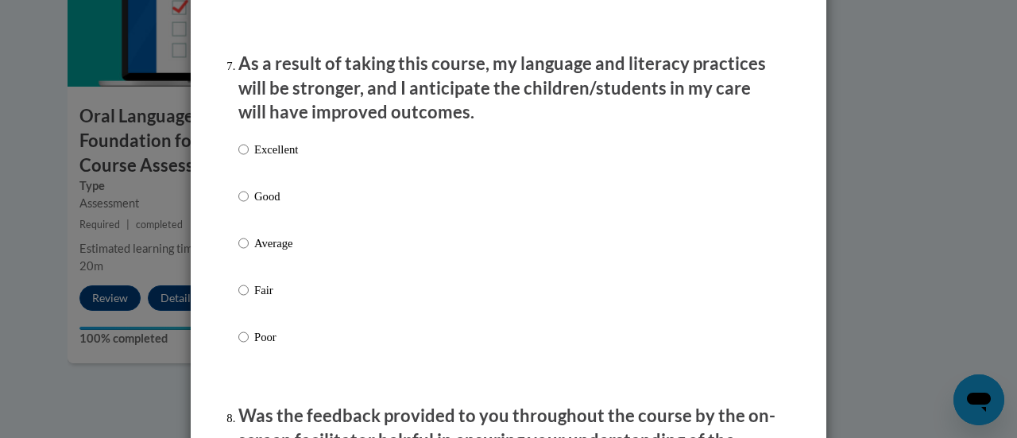
scroll to position [2083, 0]
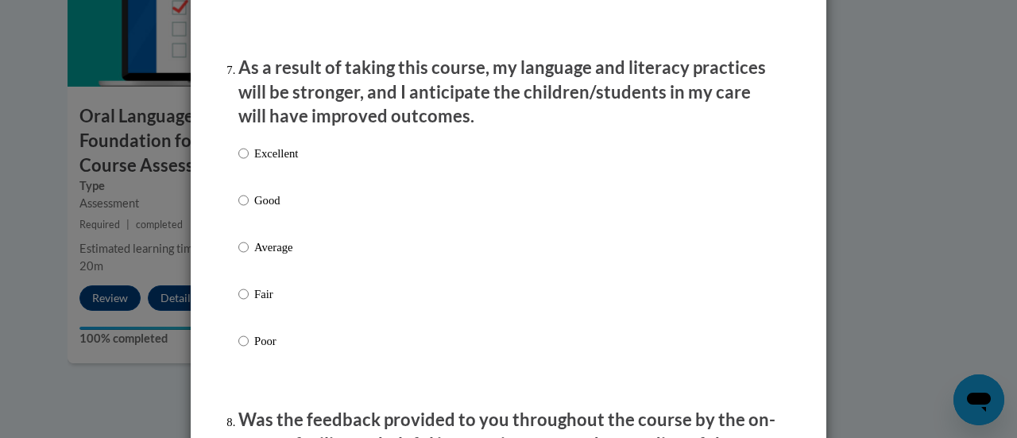
click at [268, 162] on p "Excellent" at bounding box center [276, 153] width 44 height 17
click at [249, 162] on input "Excellent" at bounding box center [243, 153] width 10 height 17
radio input "true"
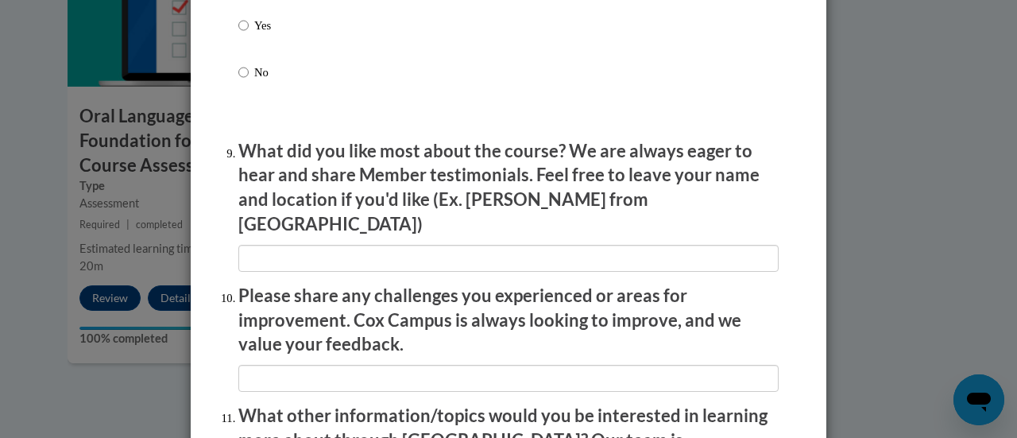
scroll to position [2573, 0]
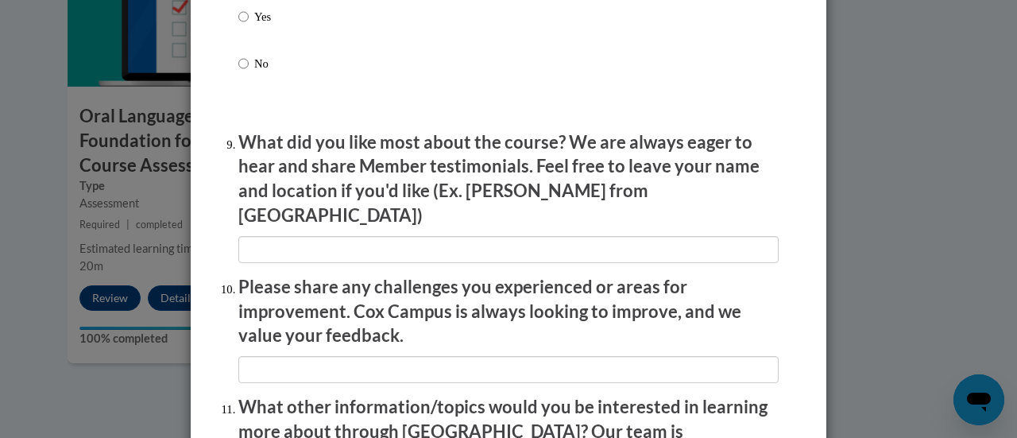
click at [261, 25] on p "Yes" at bounding box center [262, 16] width 17 height 17
click at [249, 25] on input "Yes" at bounding box center [243, 16] width 10 height 17
radio input "true"
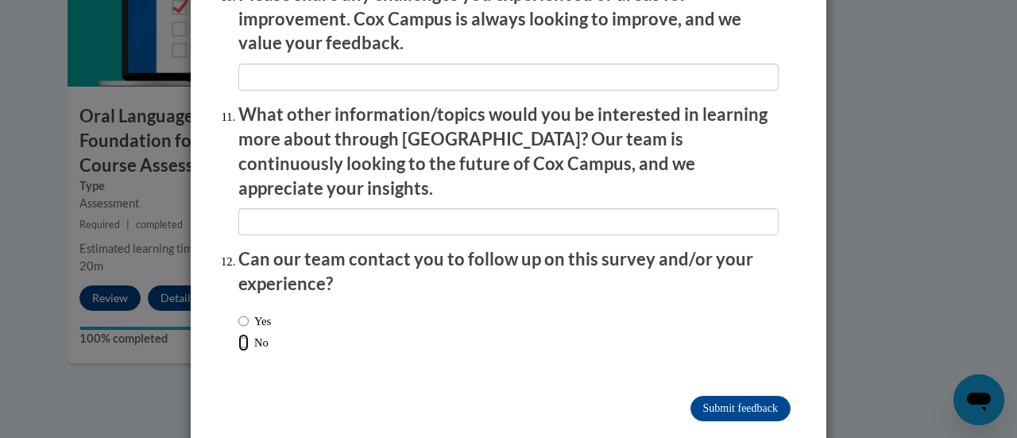
click at [238, 334] on input "No" at bounding box center [243, 342] width 10 height 17
radio input "true"
click at [755, 396] on input "Submit feedback" at bounding box center [740, 408] width 100 height 25
